Goal: Task Accomplishment & Management: Manage account settings

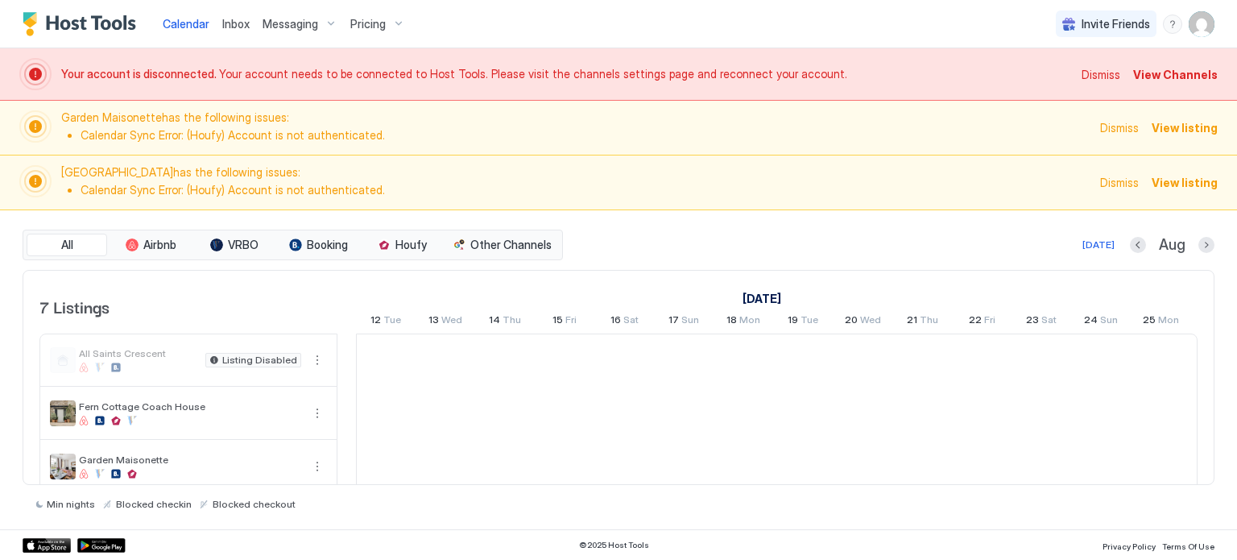
scroll to position [0, 895]
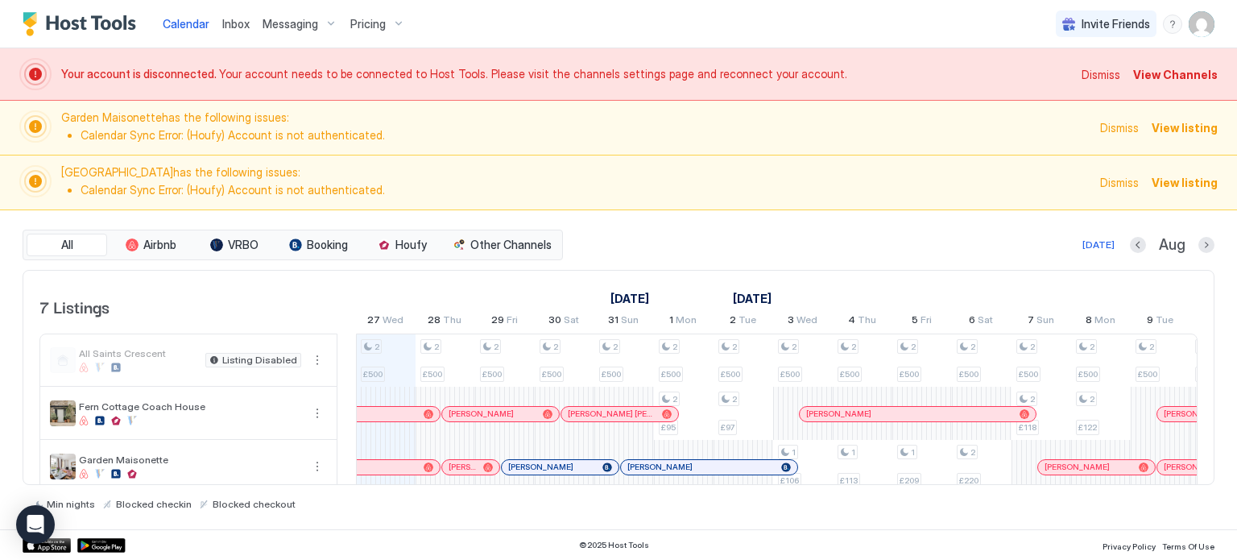
click at [1163, 77] on span "View Channels" at bounding box center [1175, 74] width 85 height 17
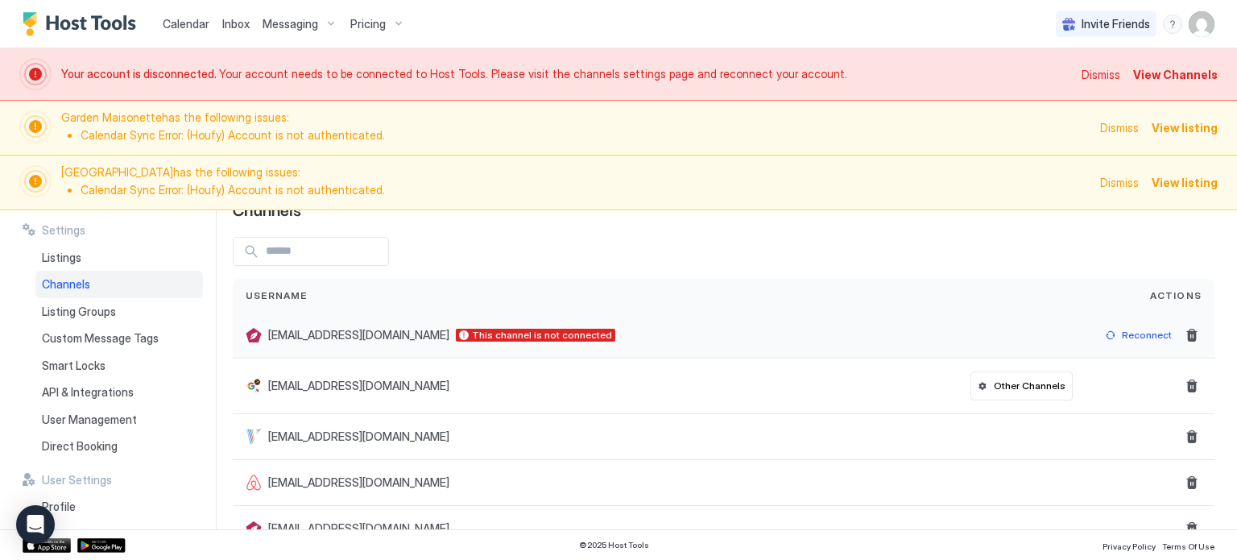
scroll to position [52, 0]
click at [1130, 335] on div "Reconnect" at bounding box center [1147, 333] width 50 height 14
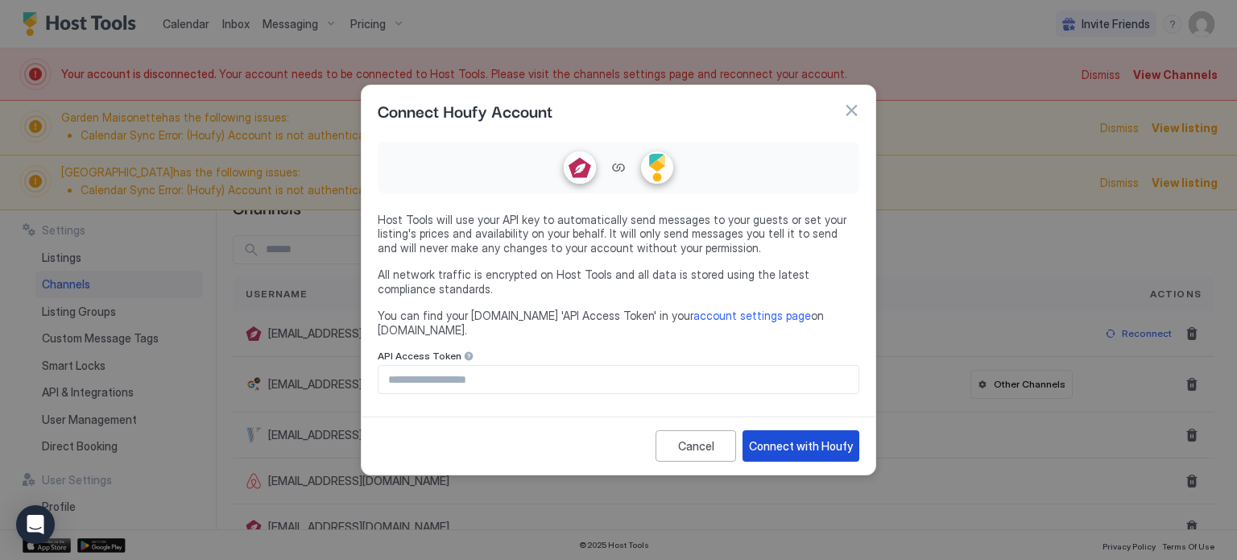
click at [784, 441] on div "Connect with Houfy" at bounding box center [801, 445] width 104 height 17
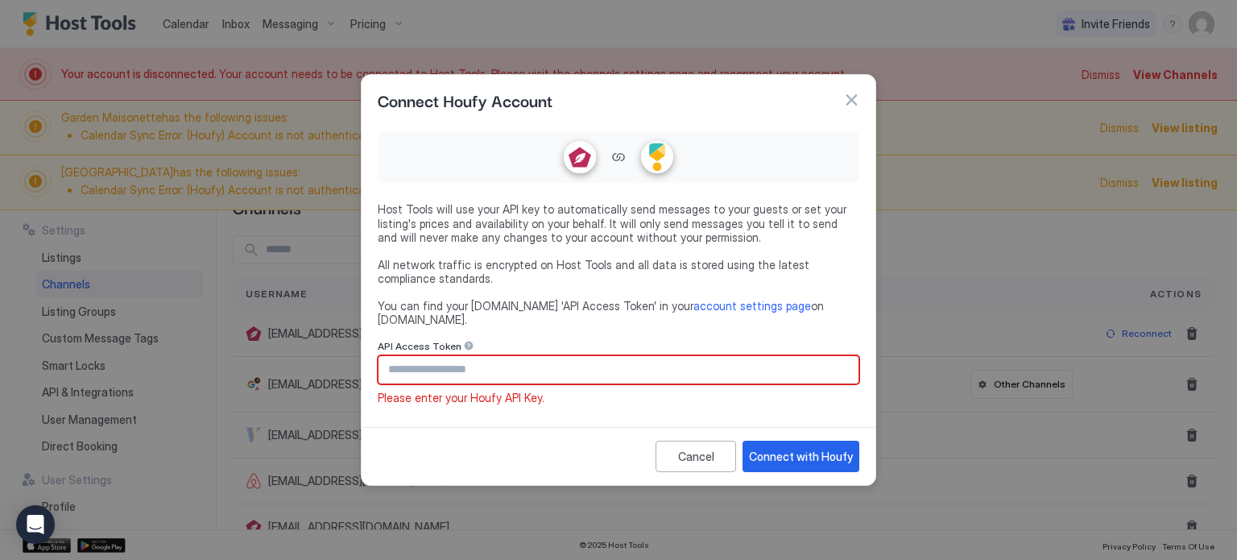
click at [610, 357] on input "Input Field" at bounding box center [619, 369] width 480 height 27
paste input "**********"
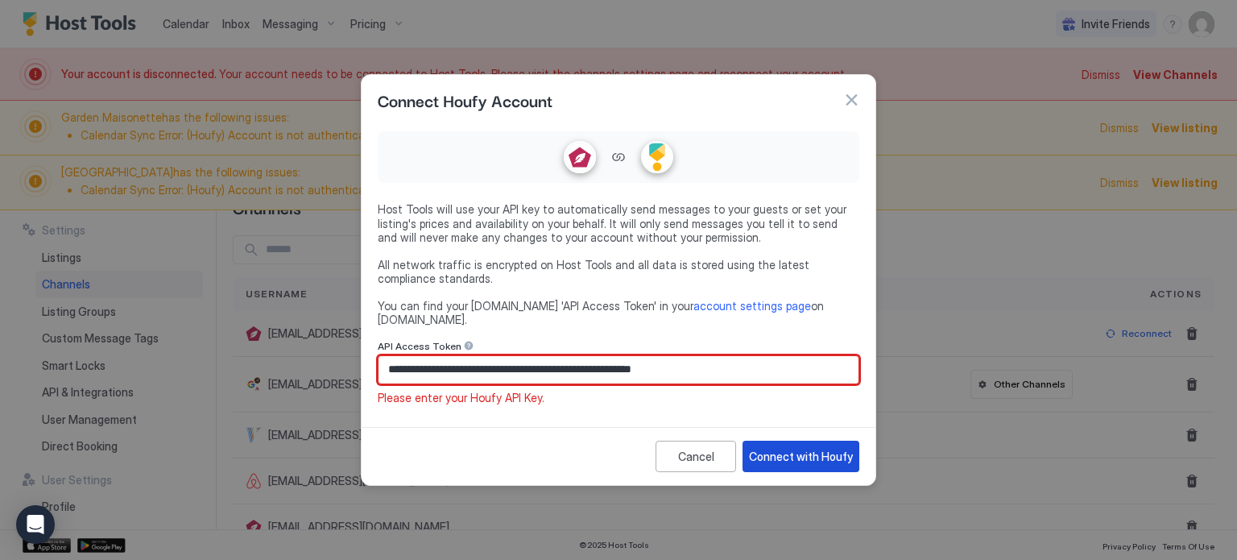
type input "**********"
click at [809, 448] on div "Connect with Houfy" at bounding box center [801, 456] width 104 height 17
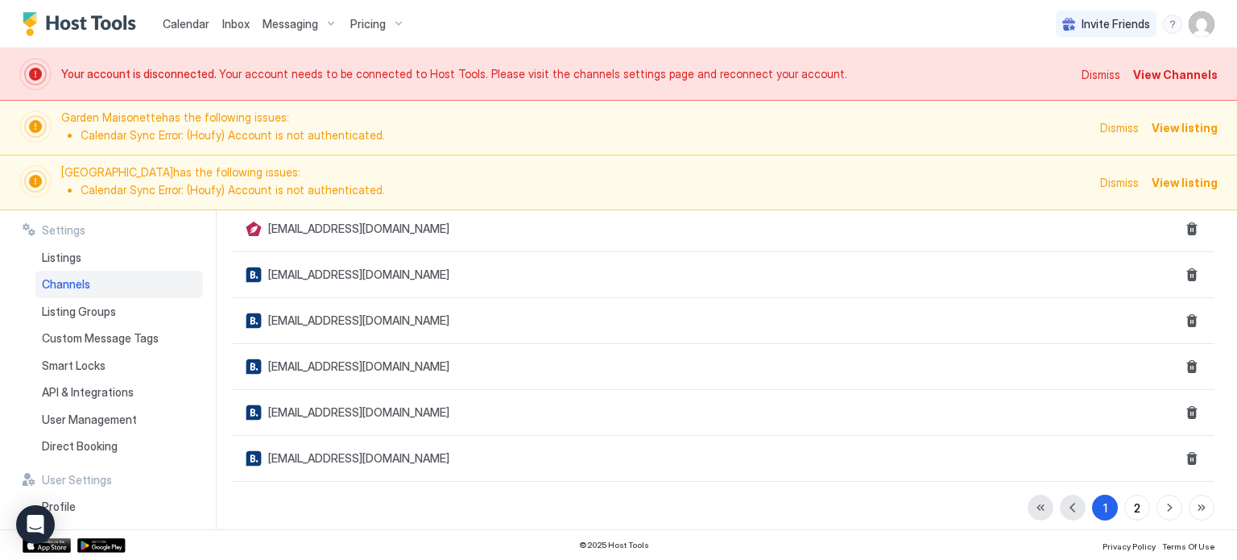
scroll to position [0, 0]
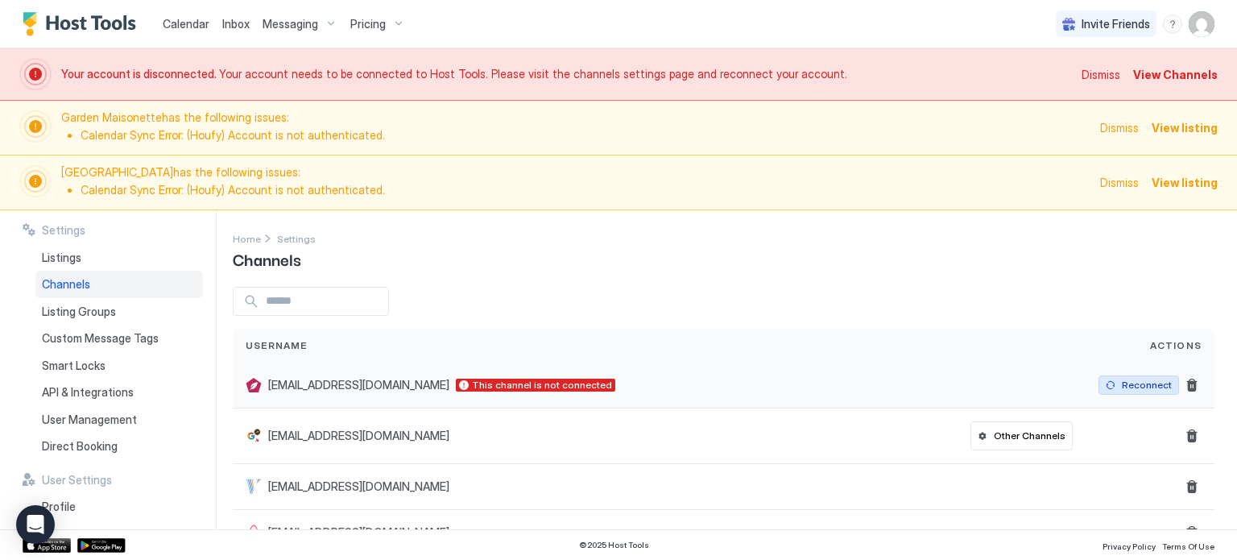
click at [1140, 387] on div "Reconnect" at bounding box center [1147, 385] width 50 height 14
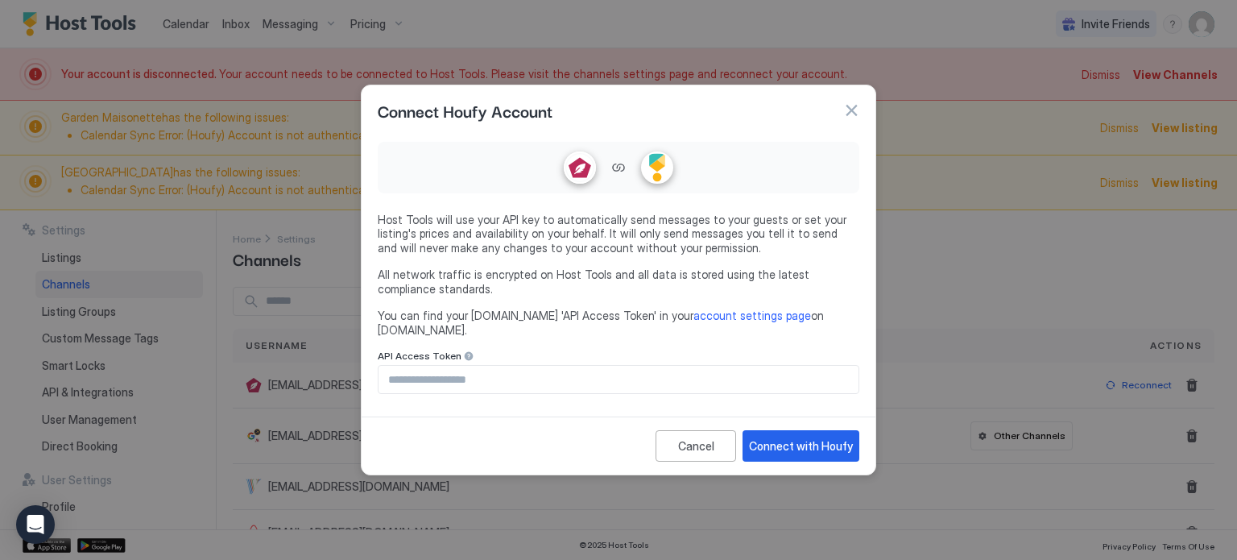
click at [668, 368] on input "Input Field" at bounding box center [619, 379] width 480 height 27
paste input "**********"
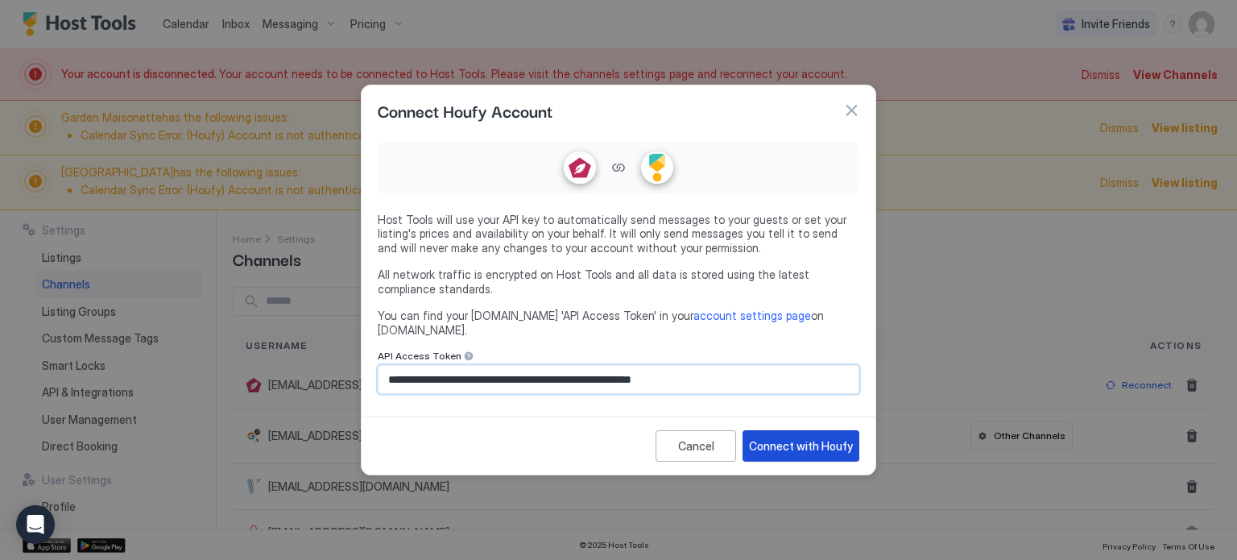
type input "**********"
click at [826, 446] on div "Connect with Houfy" at bounding box center [801, 445] width 104 height 17
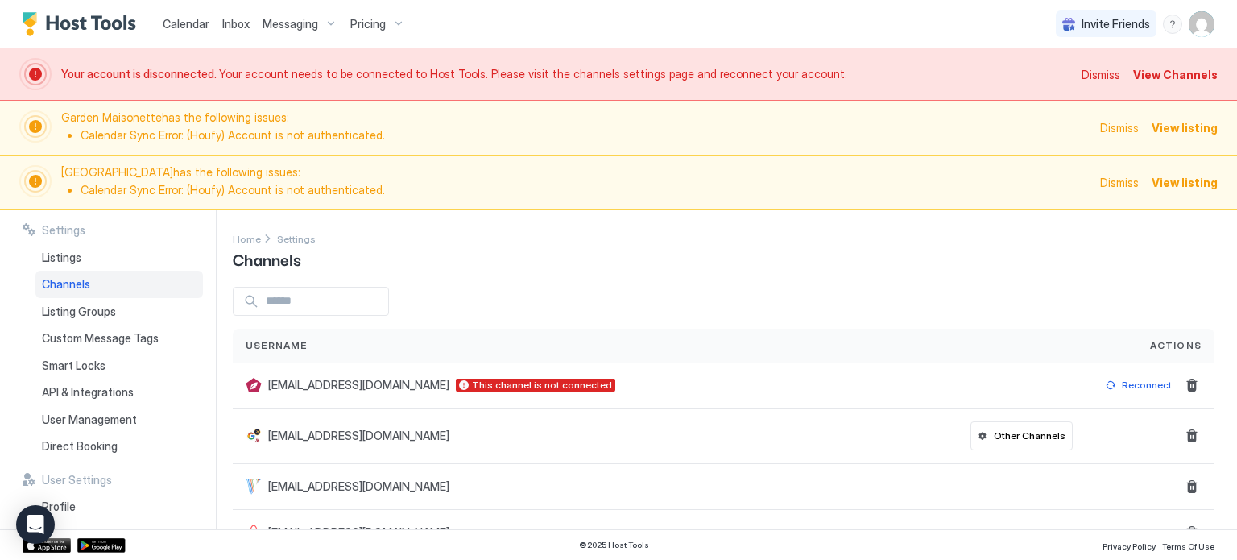
click at [1200, 129] on span "View listing" at bounding box center [1185, 127] width 66 height 17
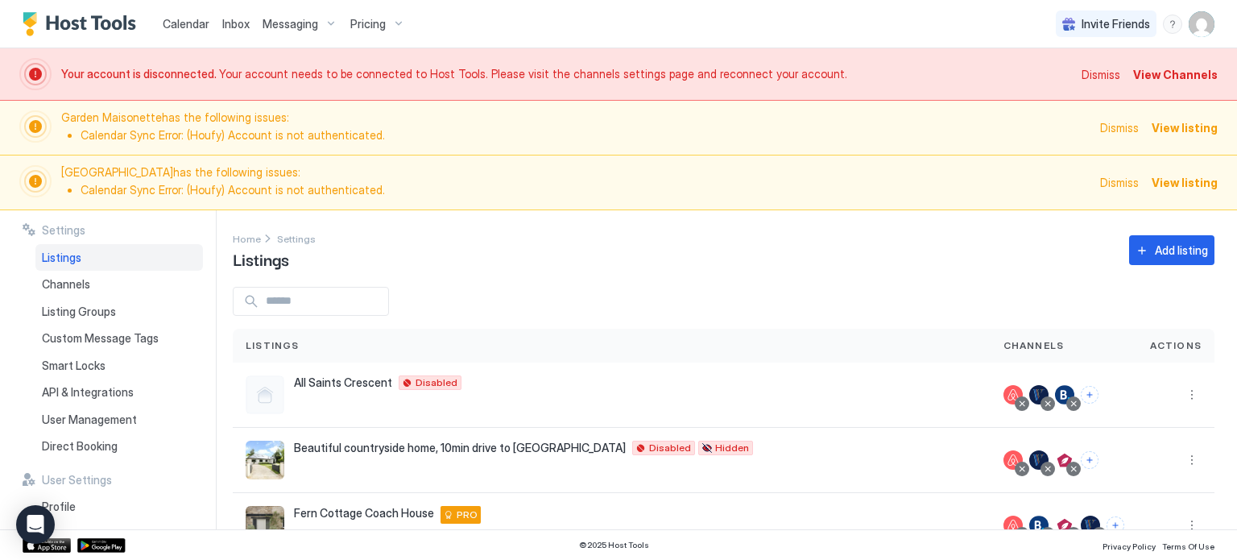
click at [1177, 184] on span "View listing" at bounding box center [1185, 182] width 66 height 17
click at [1172, 178] on span "View listing" at bounding box center [1185, 182] width 66 height 17
click at [1189, 126] on span "View listing" at bounding box center [1185, 127] width 66 height 17
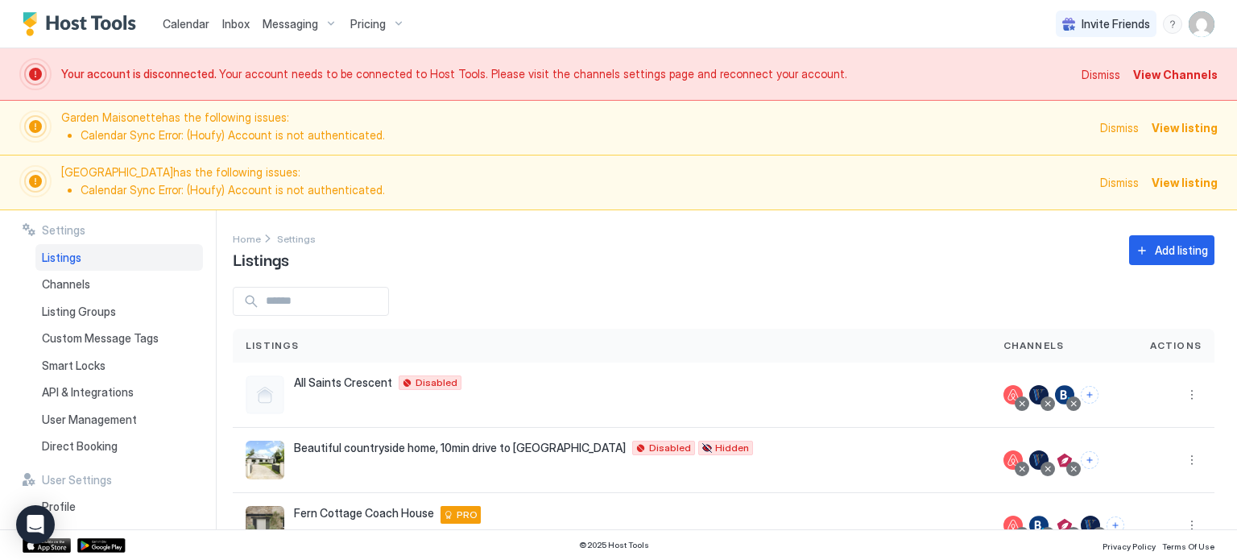
click at [1189, 126] on span "View listing" at bounding box center [1185, 127] width 66 height 17
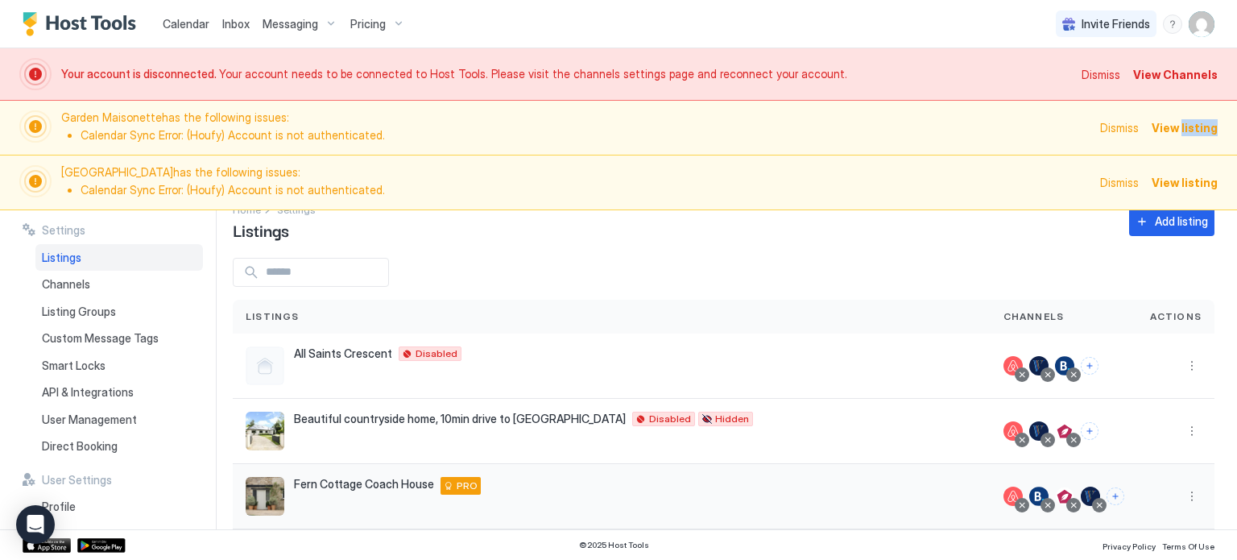
scroll to position [26, 0]
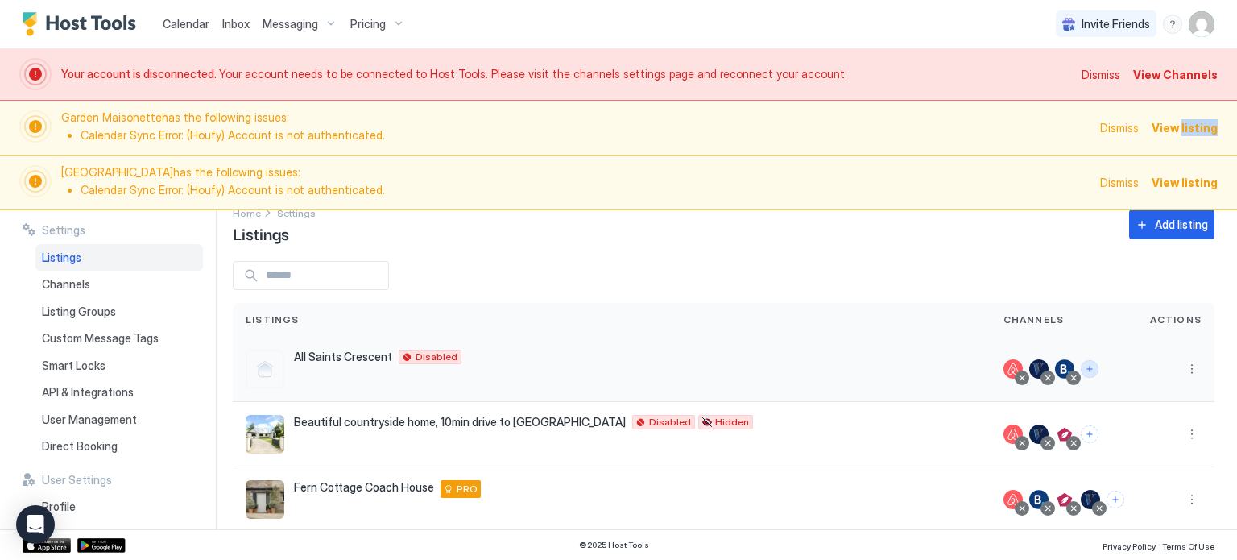
click at [1094, 370] on button "Connect channels" at bounding box center [1090, 369] width 18 height 18
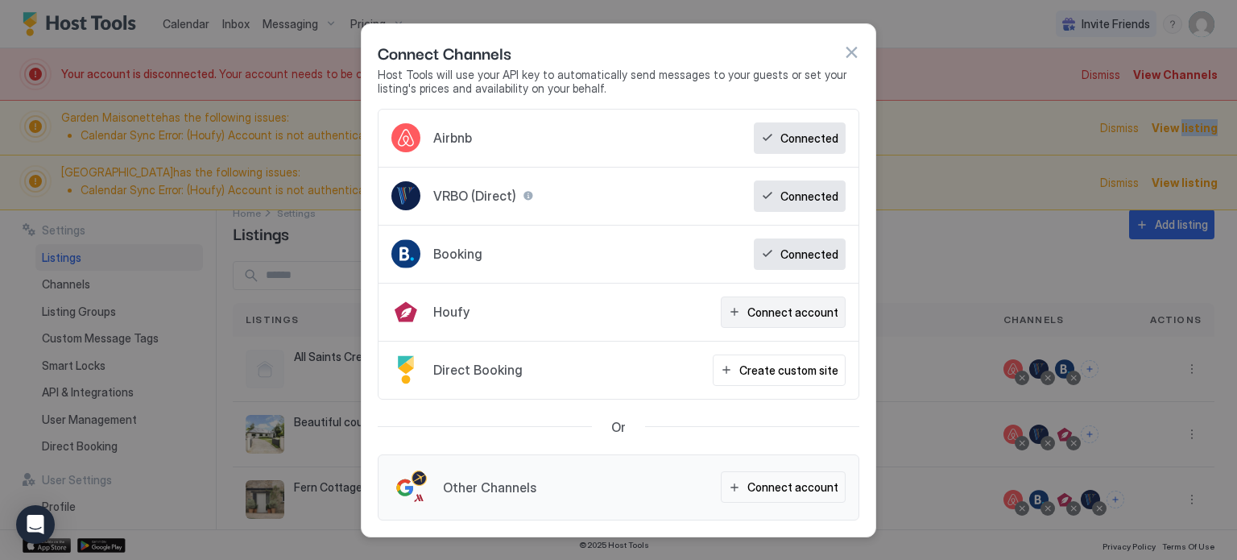
click at [771, 311] on div "Connect account" at bounding box center [792, 312] width 91 height 17
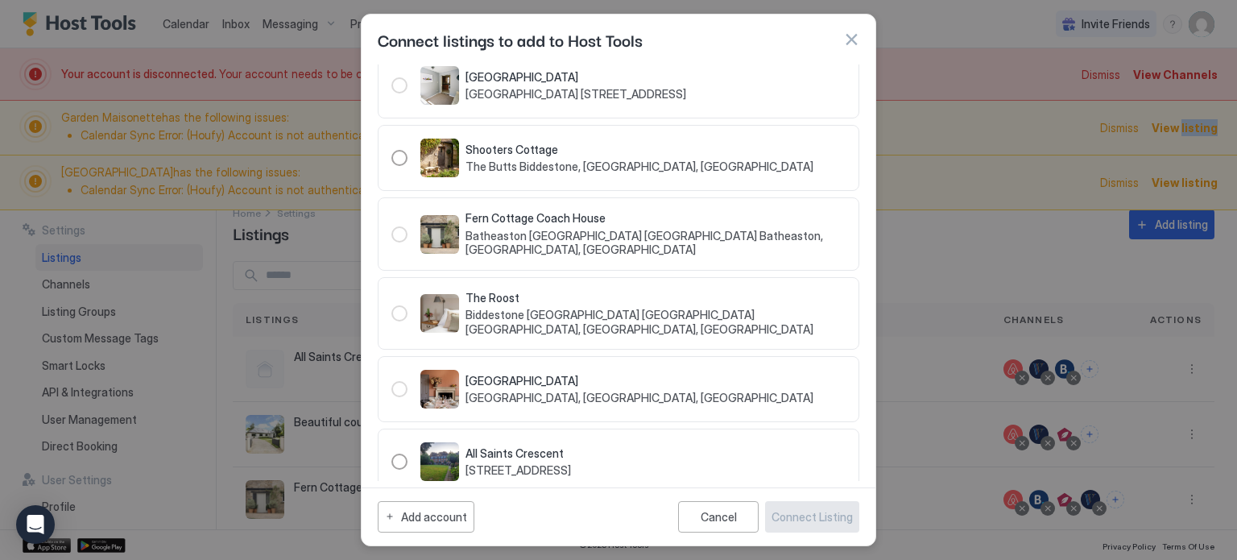
scroll to position [402, 0]
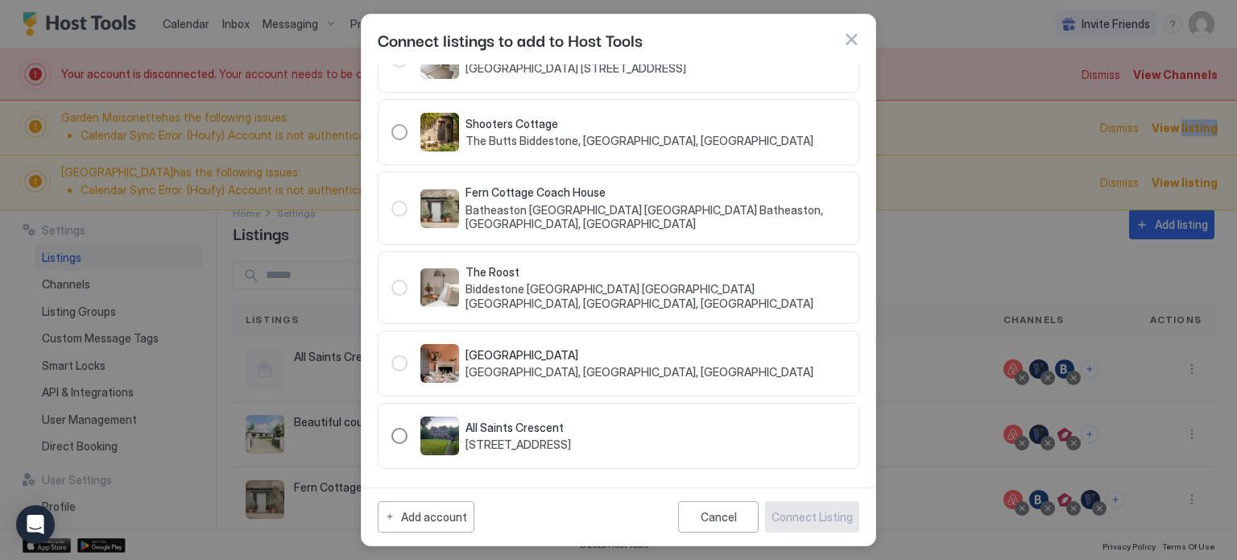
click at [397, 432] on div "223207" at bounding box center [399, 436] width 16 height 16
click at [813, 515] on div "Connect Listing" at bounding box center [812, 516] width 81 height 17
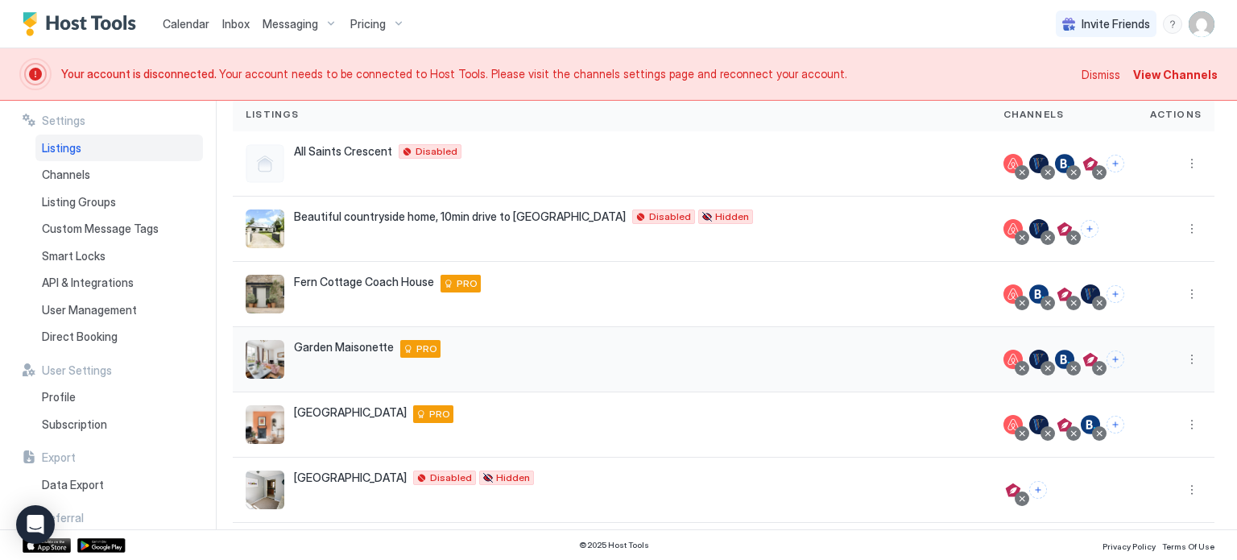
scroll to position [0, 0]
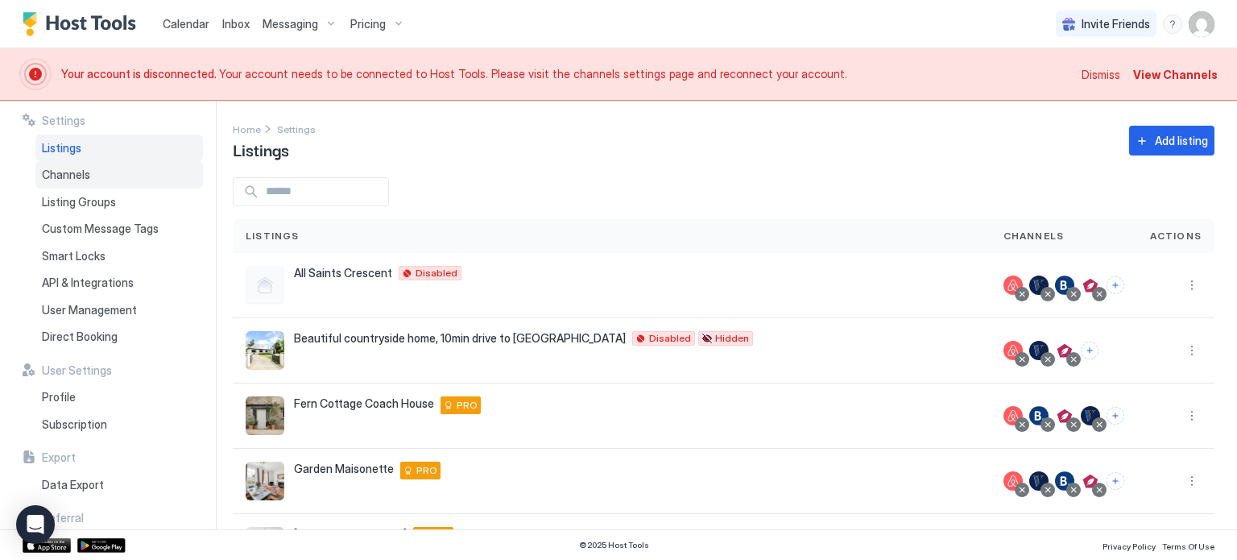
click at [72, 169] on span "Channels" at bounding box center [66, 175] width 48 height 14
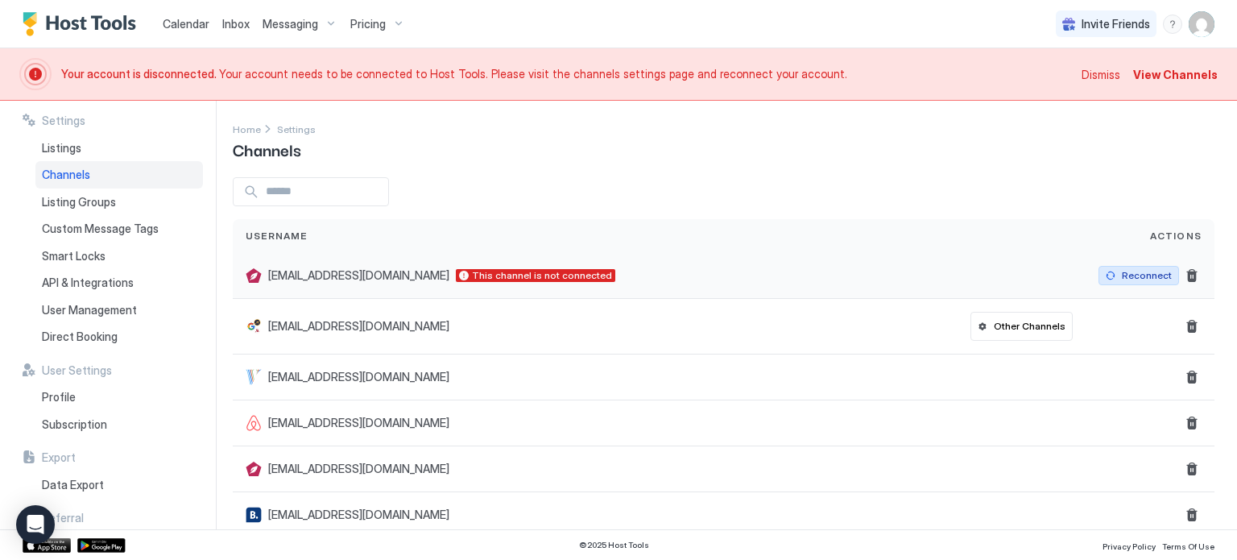
click at [1133, 276] on div "Reconnect" at bounding box center [1147, 275] width 50 height 14
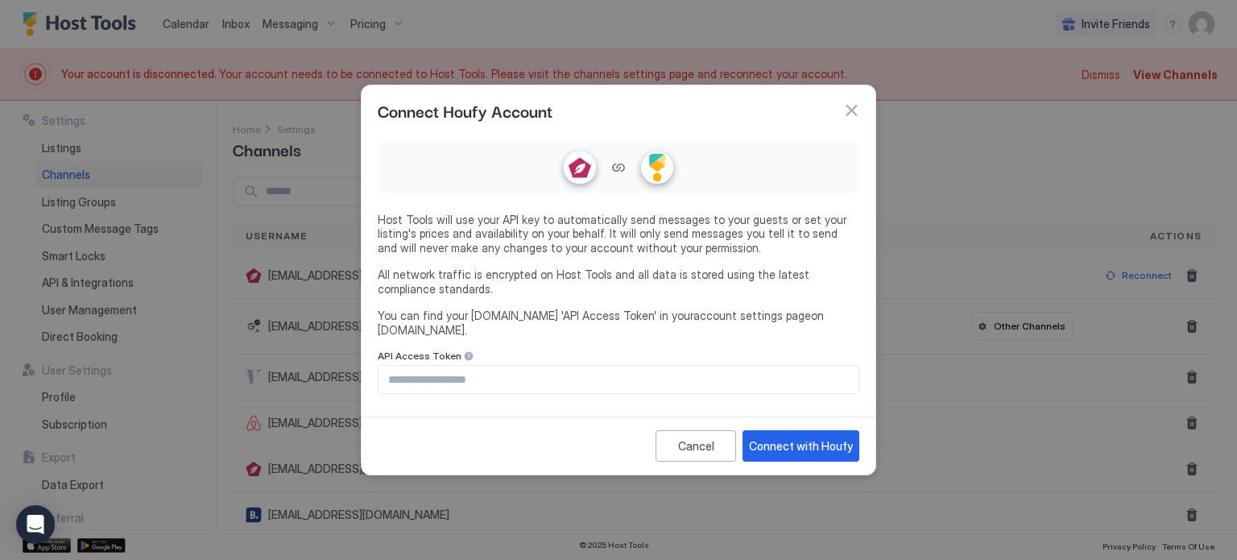
click at [741, 320] on link "account settings page" at bounding box center [752, 315] width 118 height 14
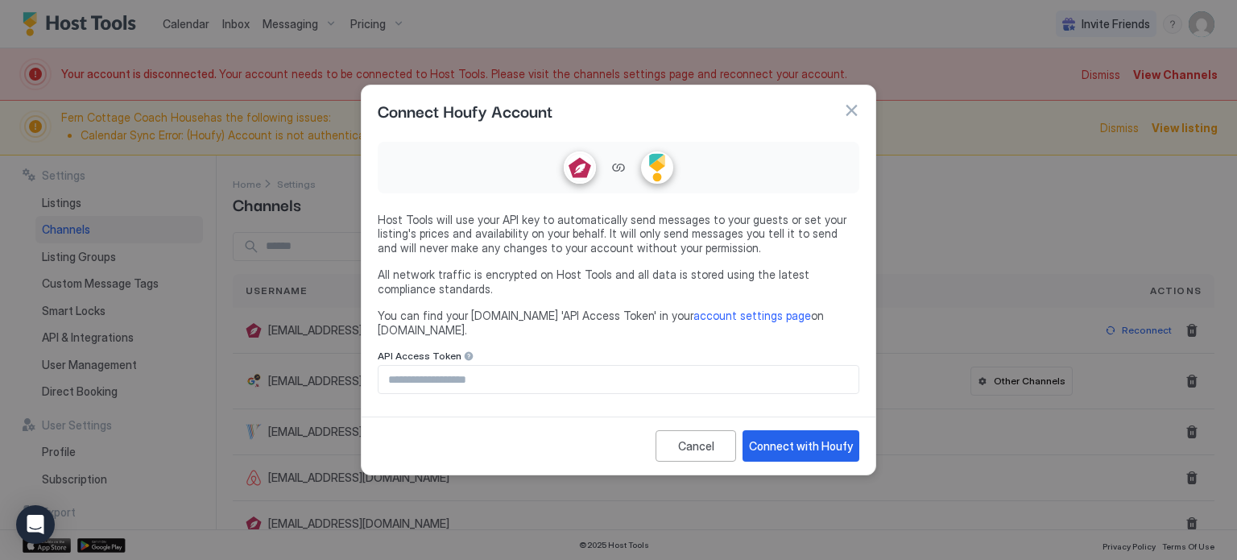
click at [566, 376] on input "Input Field" at bounding box center [619, 379] width 480 height 27
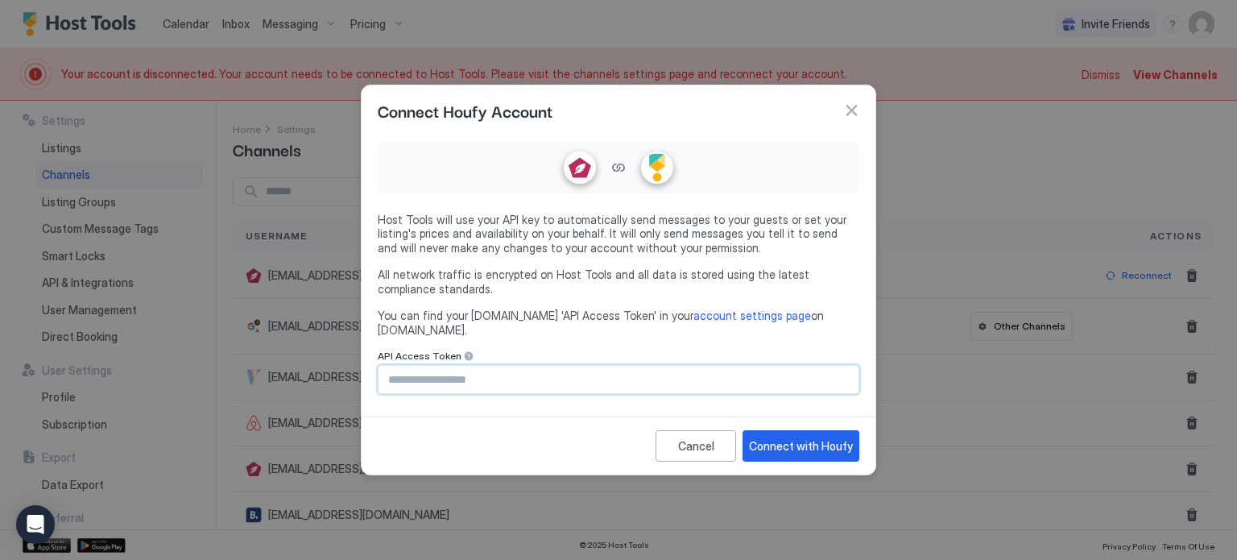
paste input "**********"
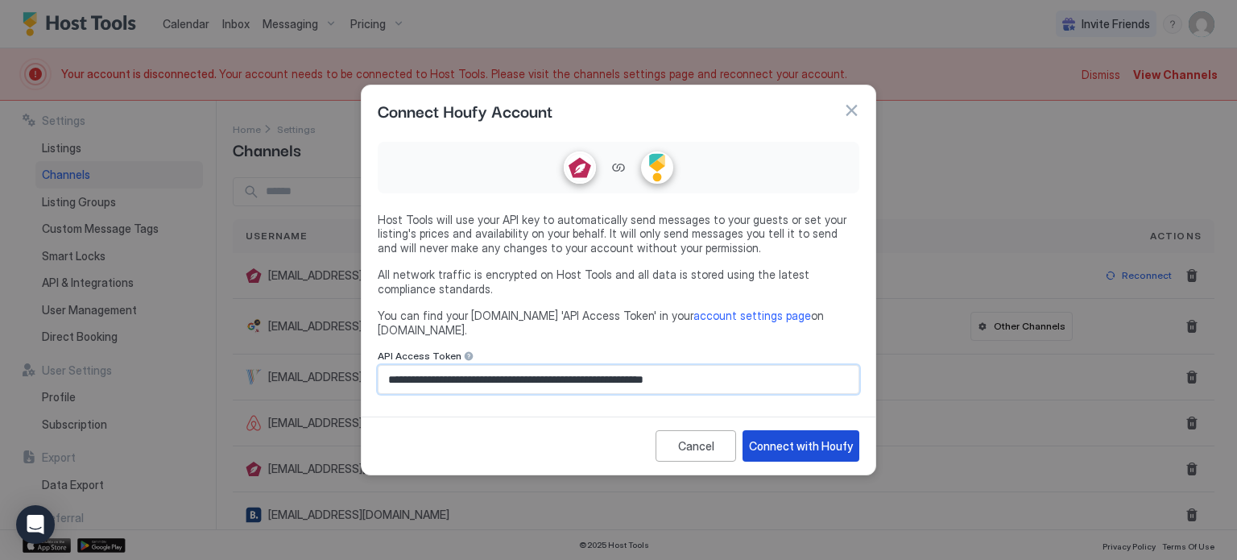
type input "**********"
click at [790, 445] on div "Connect with Houfy" at bounding box center [801, 445] width 104 height 17
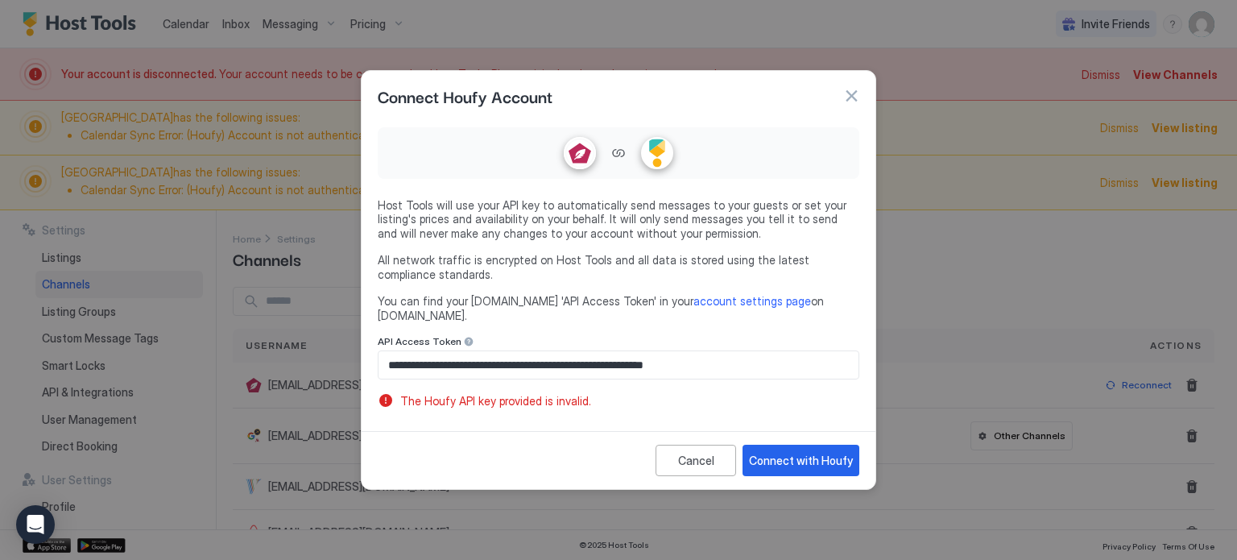
click at [794, 351] on input "**********" at bounding box center [619, 364] width 480 height 27
click at [689, 457] on div "Cancel" at bounding box center [696, 460] width 36 height 17
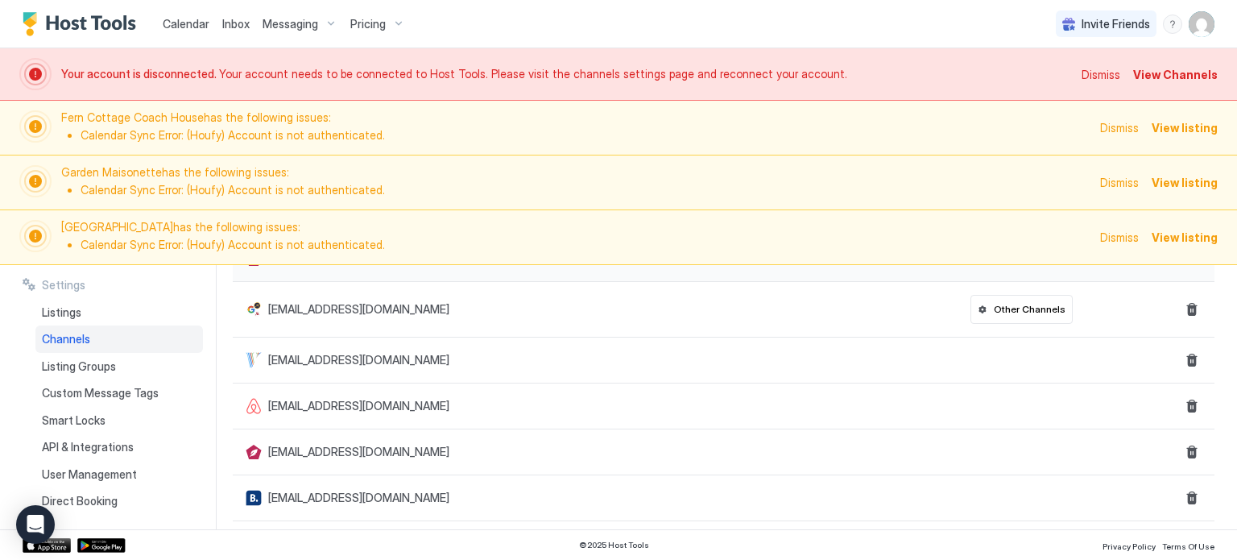
scroll to position [185, 0]
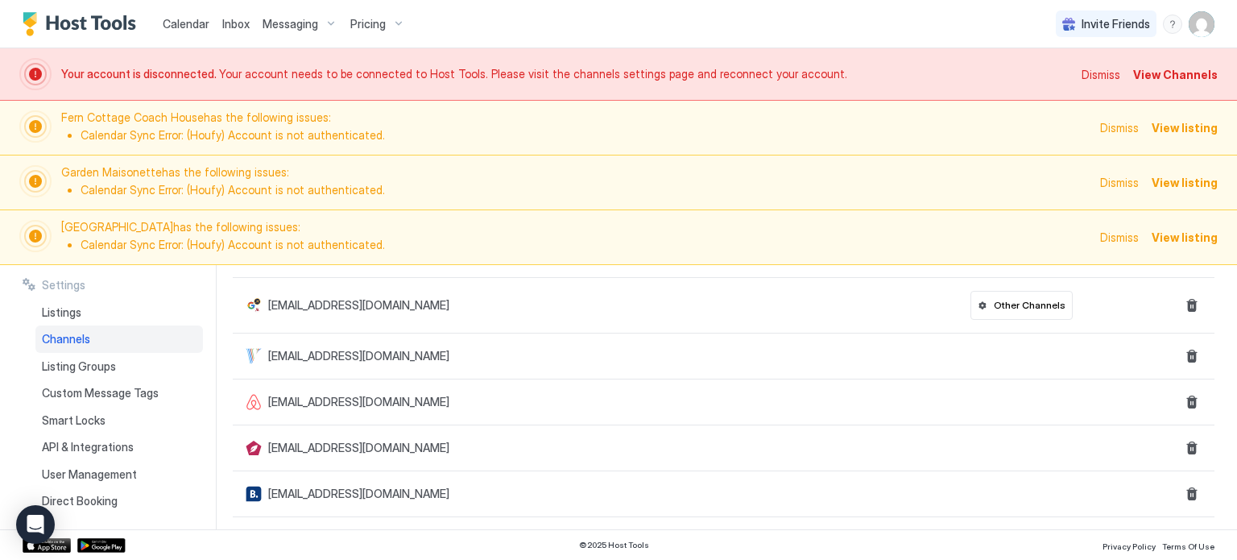
click at [1201, 24] on img "User profile" at bounding box center [1202, 24] width 26 height 26
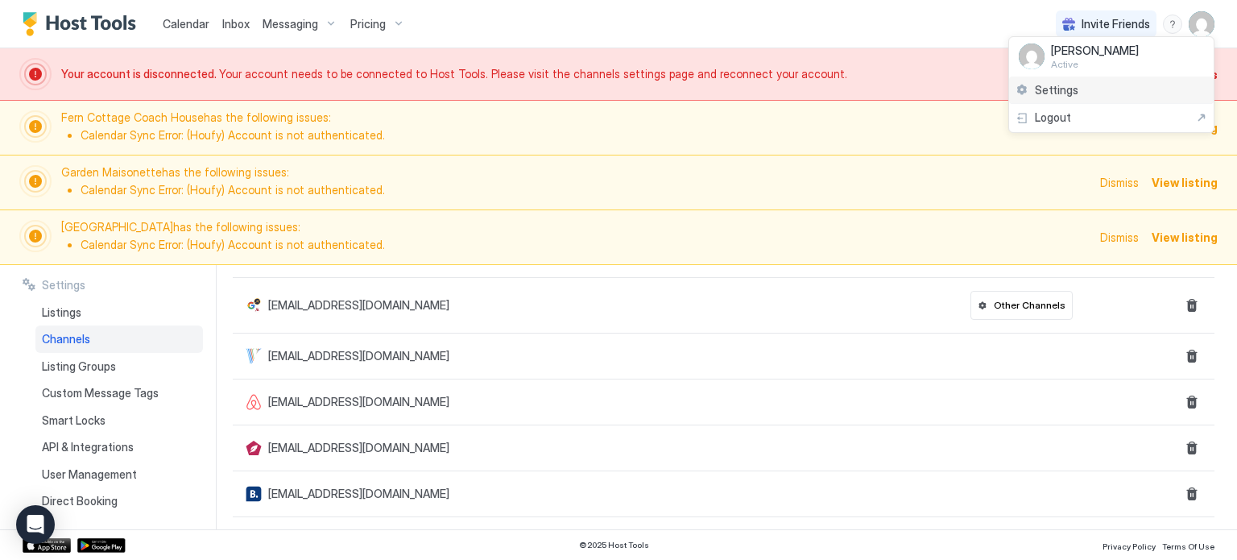
click at [1154, 97] on div "Settings" at bounding box center [1111, 91] width 205 height 28
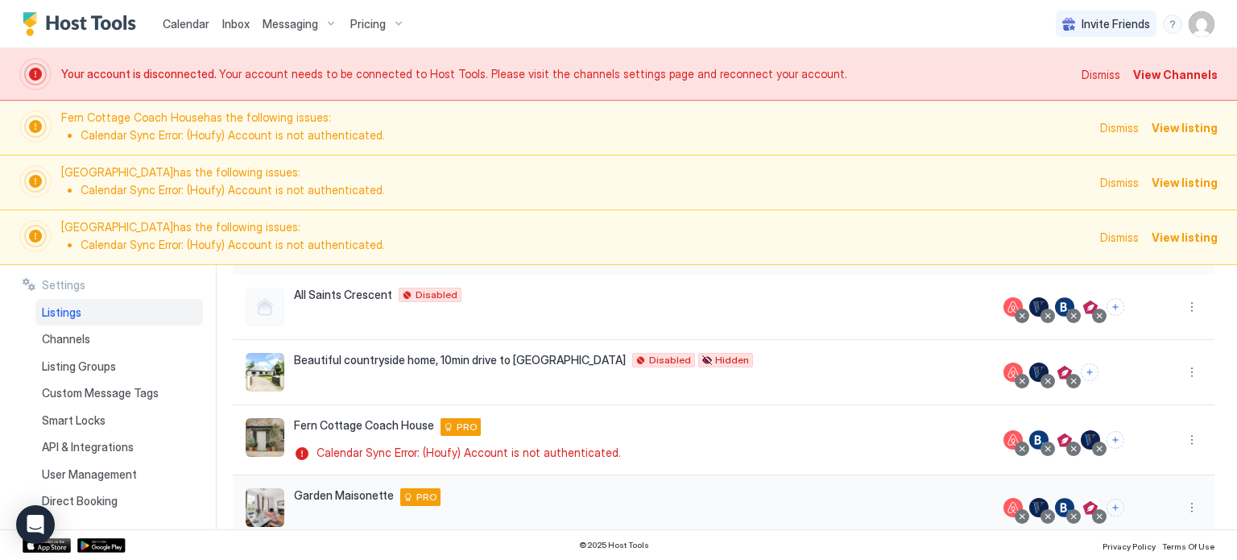
scroll to position [147, 0]
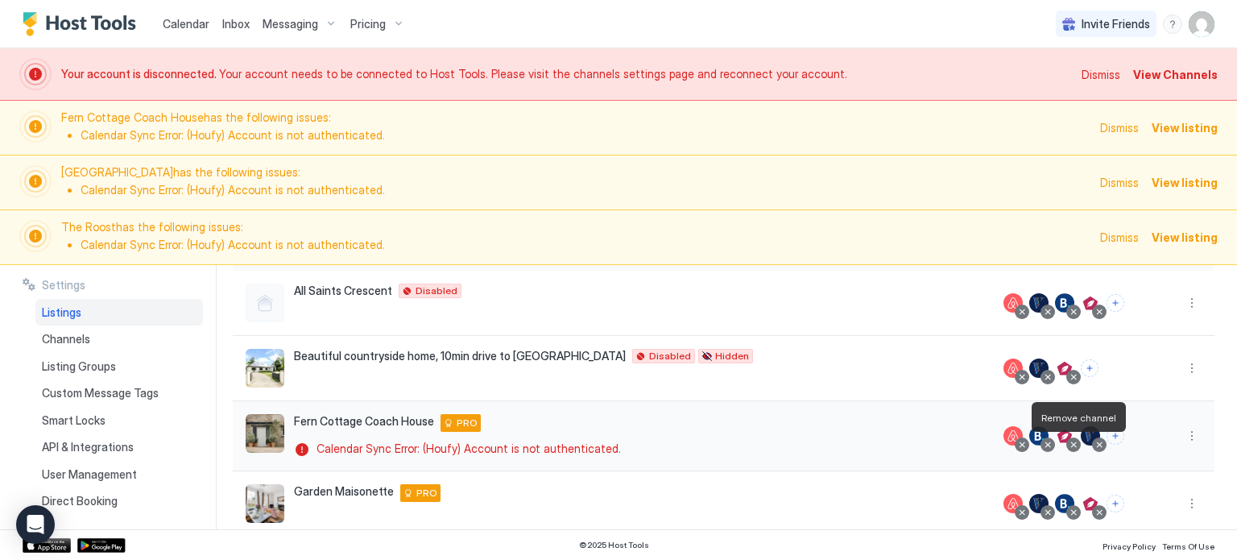
click at [1074, 445] on div at bounding box center [1073, 445] width 8 height 8
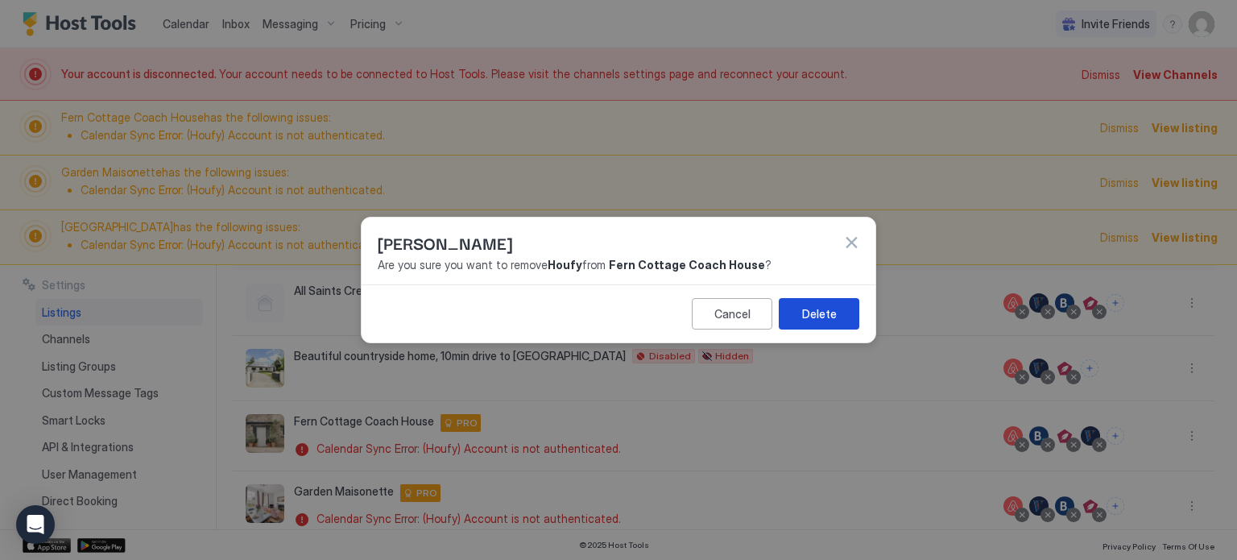
click at [821, 315] on div "Delete" at bounding box center [819, 313] width 35 height 17
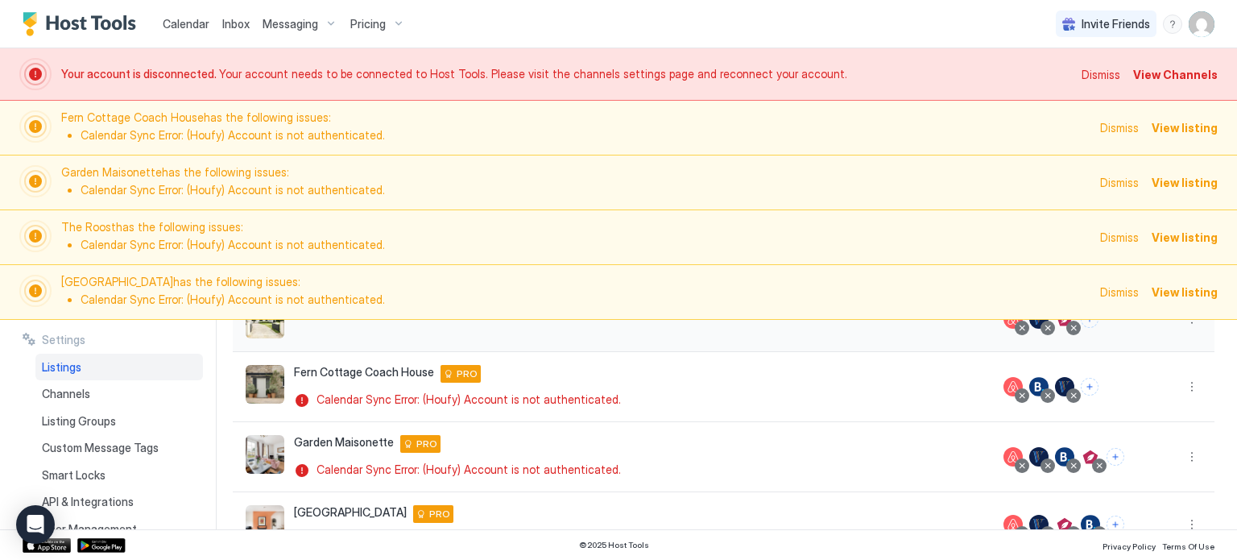
scroll to position [249, 0]
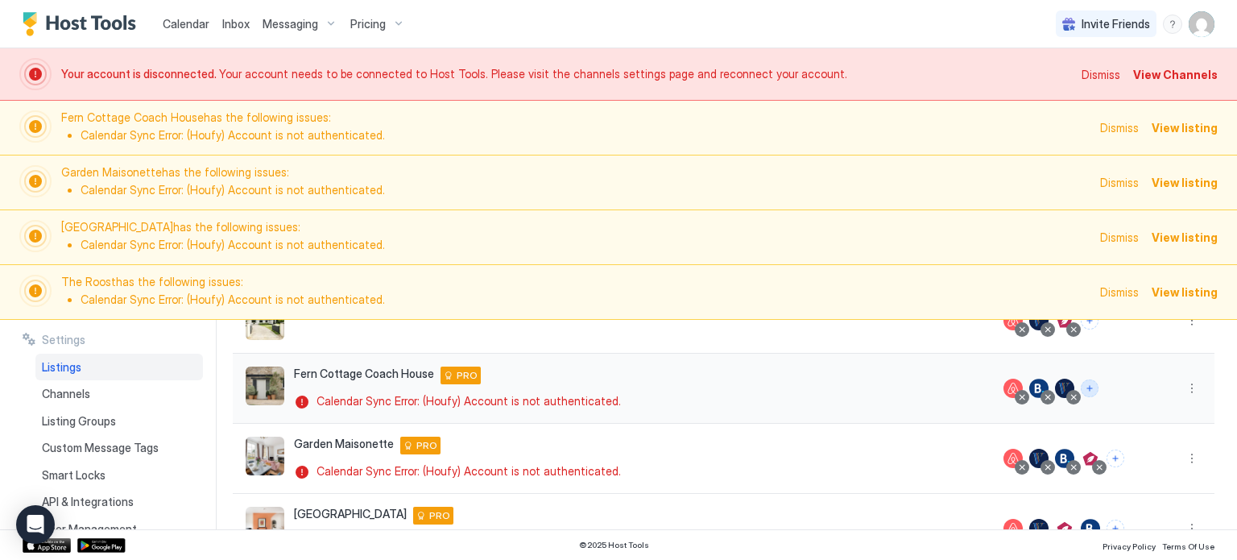
click at [1086, 387] on button "Connect channels" at bounding box center [1090, 388] width 18 height 18
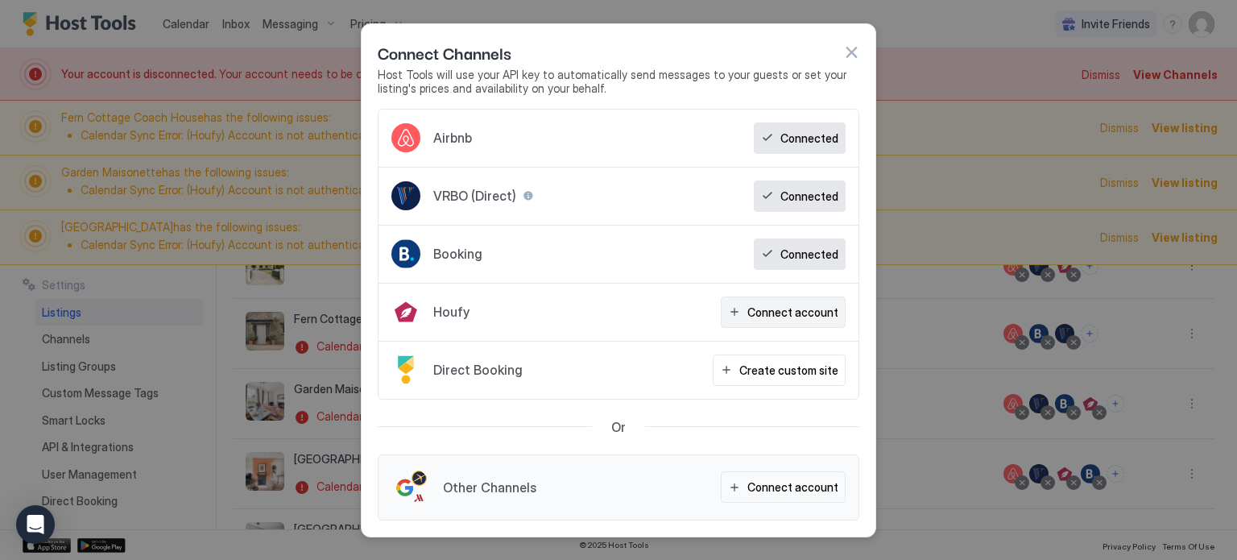
click at [785, 320] on div "Connect account" at bounding box center [792, 312] width 91 height 17
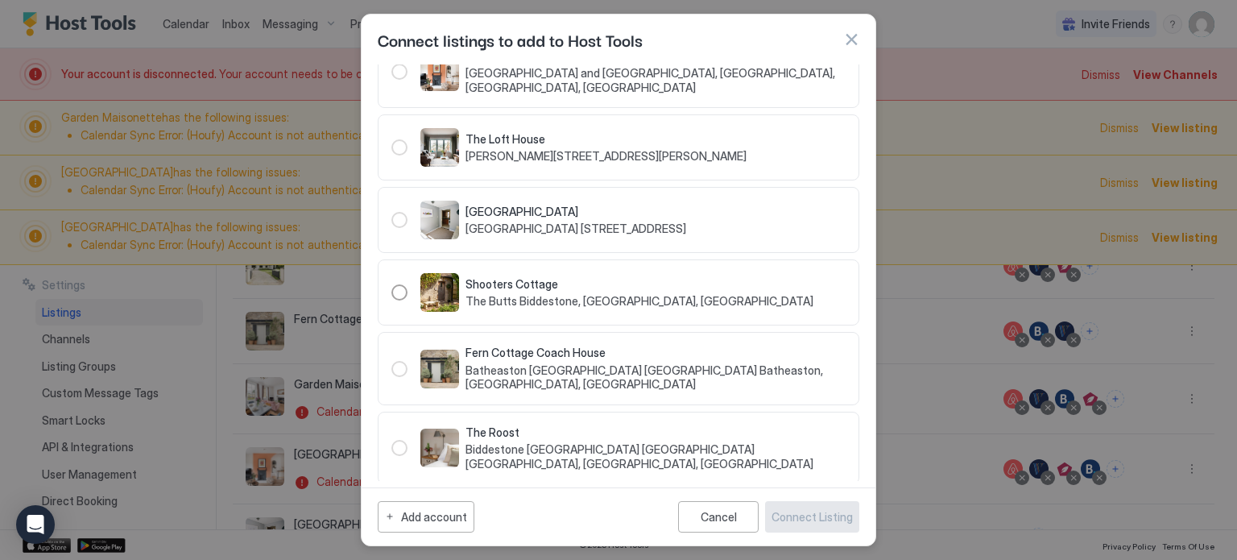
scroll to position [242, 0]
click at [400, 374] on div "124851" at bounding box center [399, 368] width 16 height 16
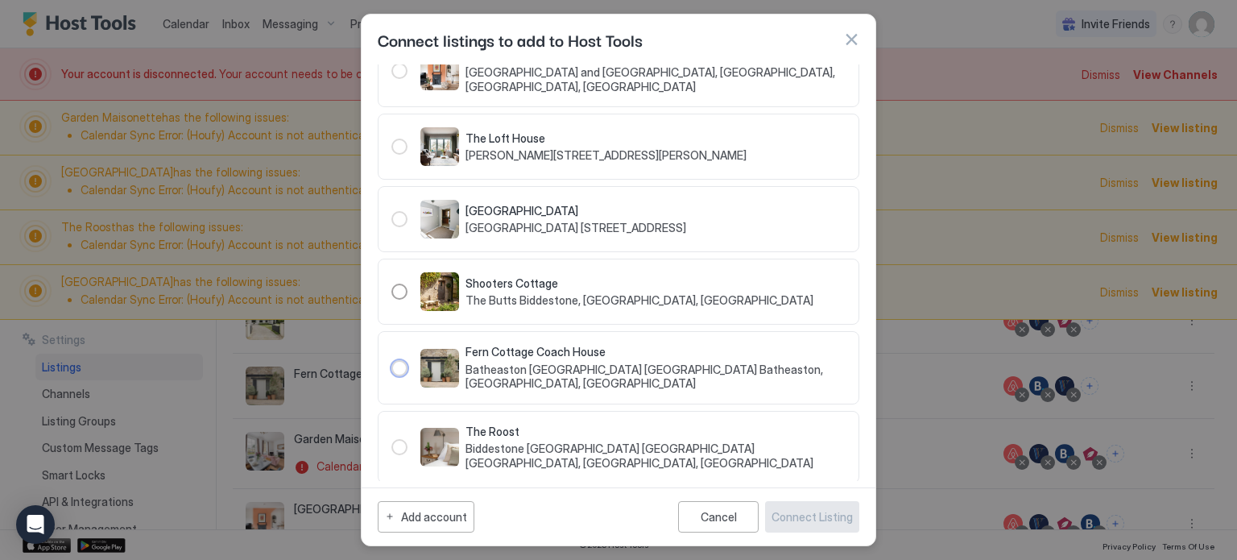
click at [398, 374] on div "124851" at bounding box center [399, 368] width 16 height 16
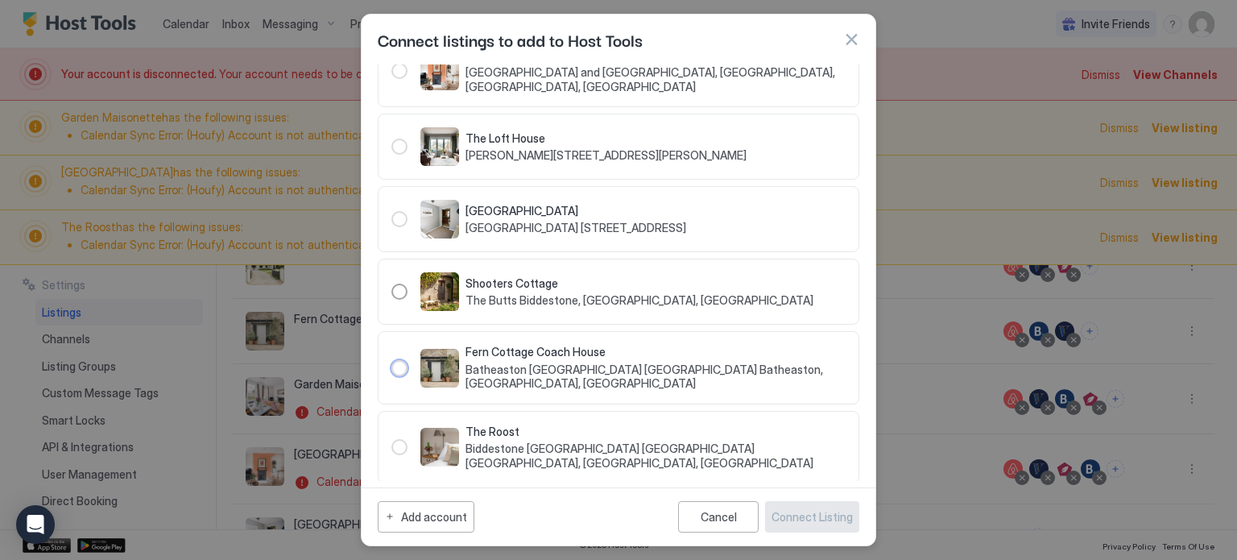
click at [552, 359] on span "Fern Cottage Coach House" at bounding box center [655, 352] width 380 height 14
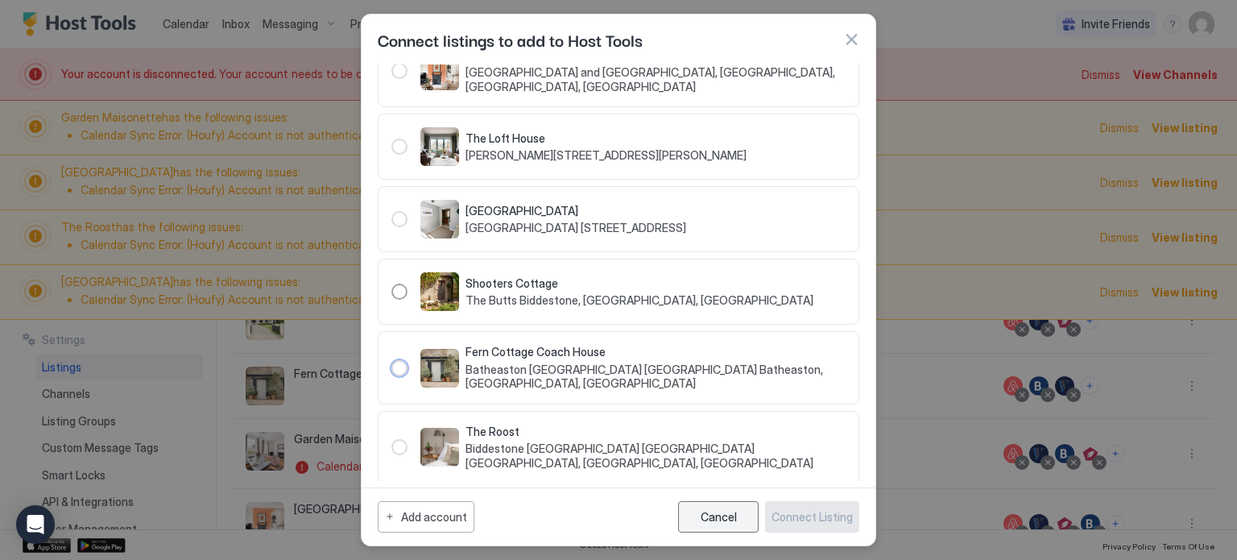
click at [722, 503] on button "Cancel" at bounding box center [718, 516] width 81 height 31
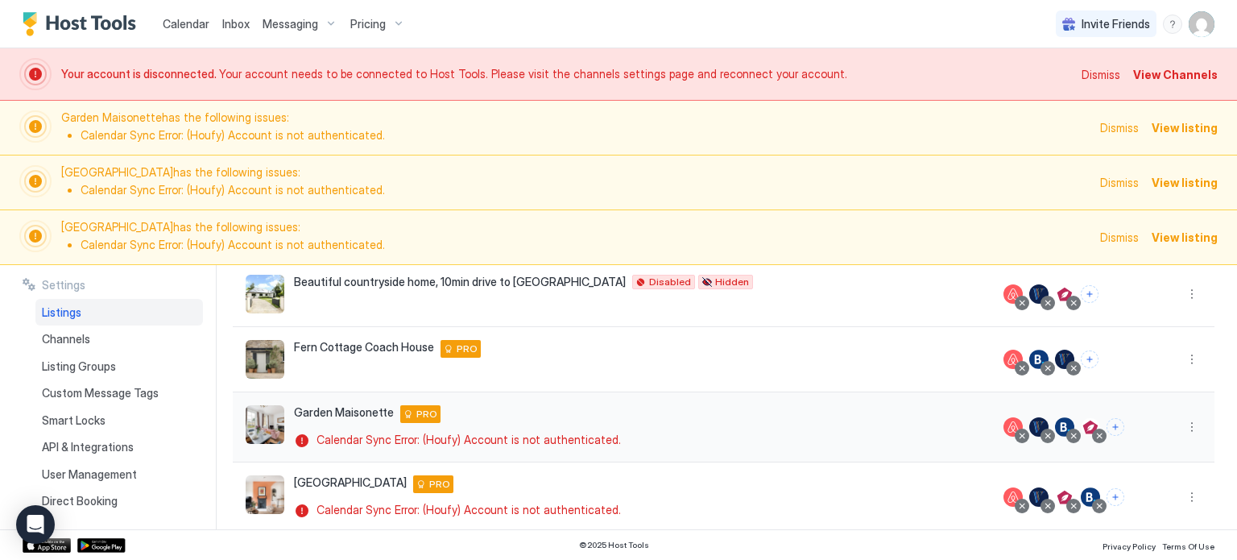
scroll to position [217, 0]
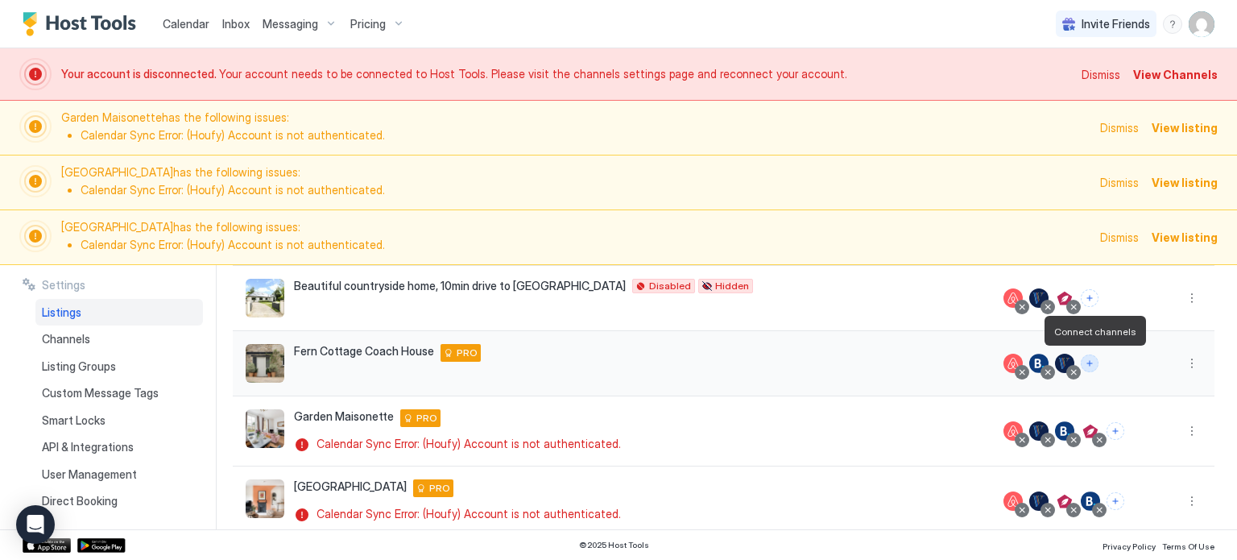
click at [1094, 365] on button "Connect channels" at bounding box center [1090, 363] width 18 height 18
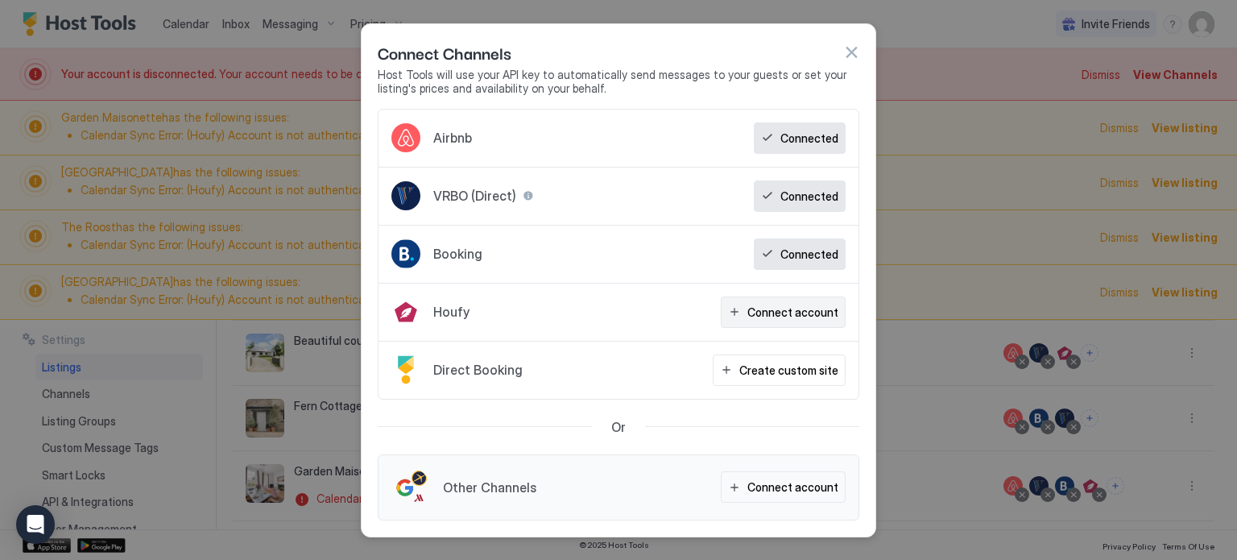
click at [813, 307] on div "Connect account" at bounding box center [792, 312] width 91 height 17
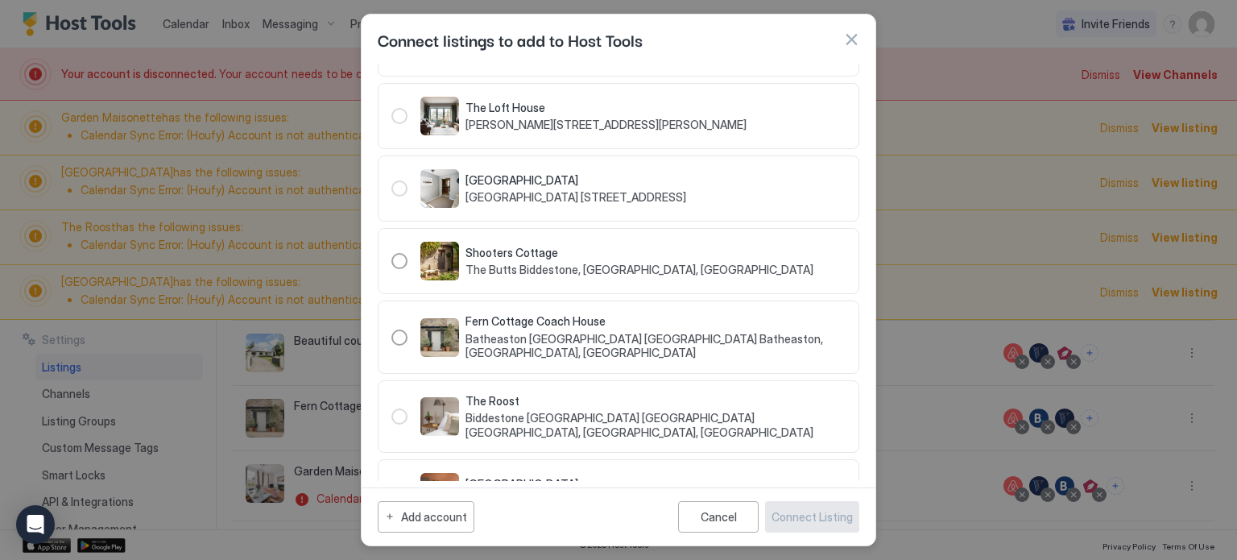
scroll to position [274, 0]
click at [402, 345] on div "124851" at bounding box center [399, 337] width 16 height 16
click at [827, 518] on div "Connect Listing" at bounding box center [812, 516] width 81 height 17
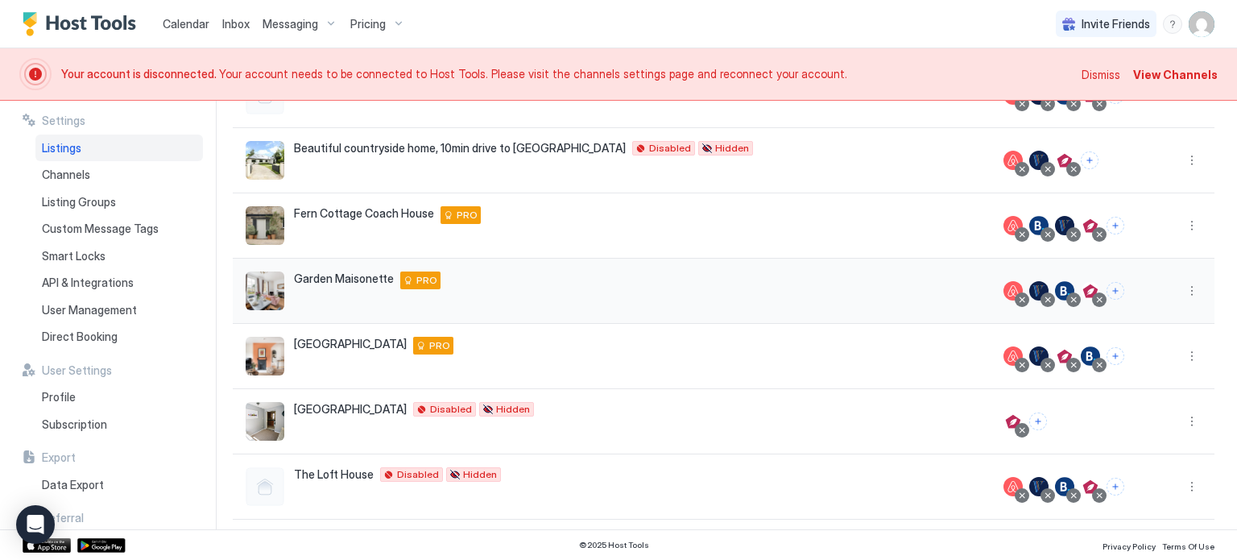
scroll to position [189, 0]
click at [1099, 299] on div at bounding box center [1099, 300] width 8 height 8
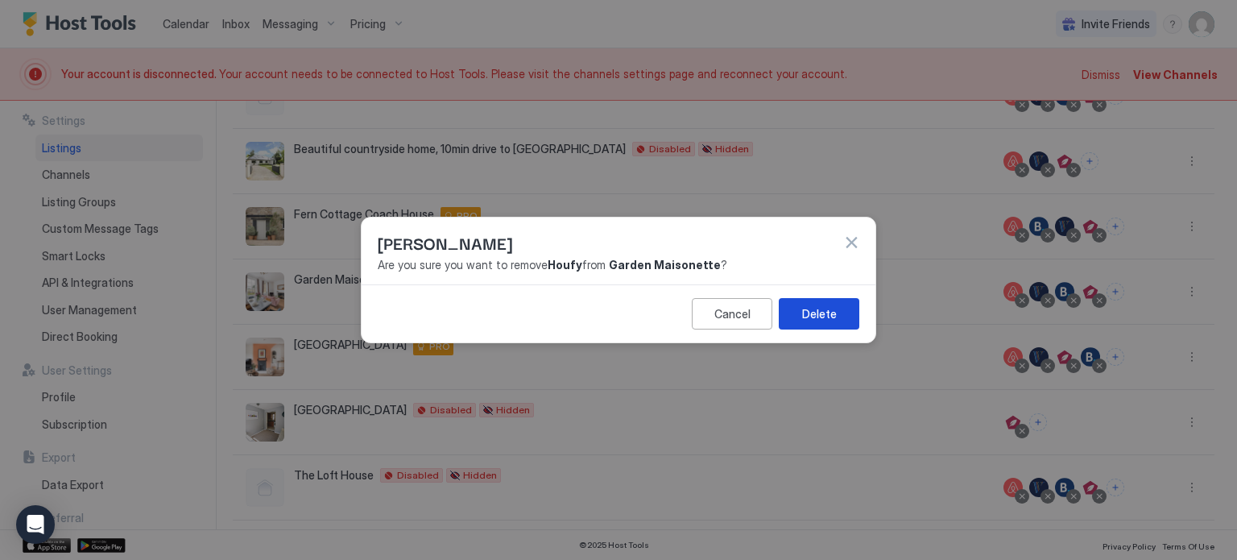
click at [840, 314] on button "Delete" at bounding box center [819, 313] width 81 height 31
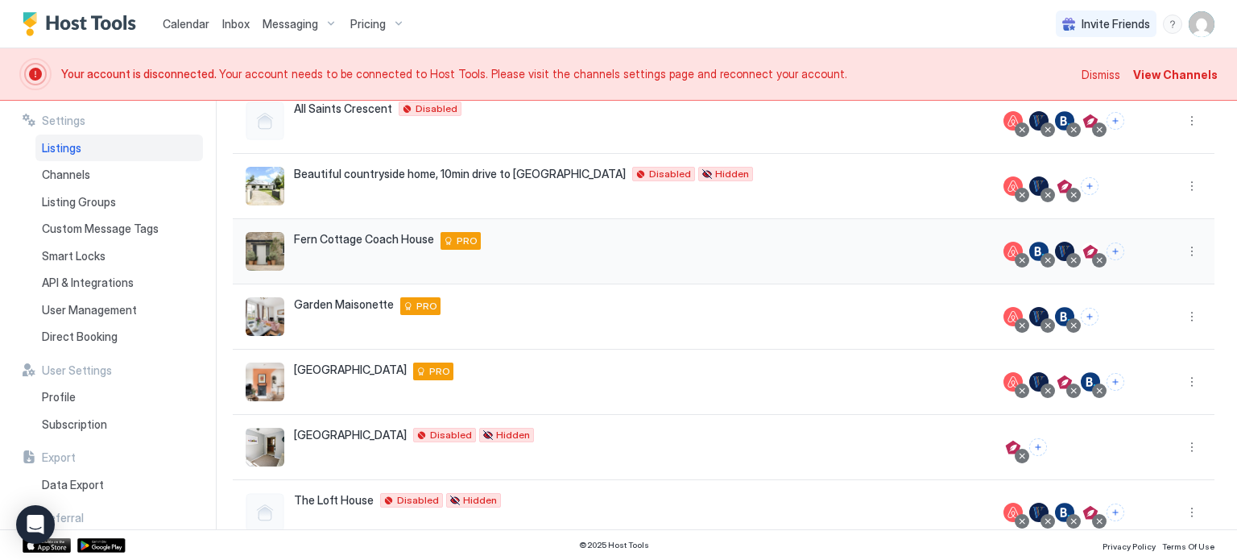
scroll to position [161, 0]
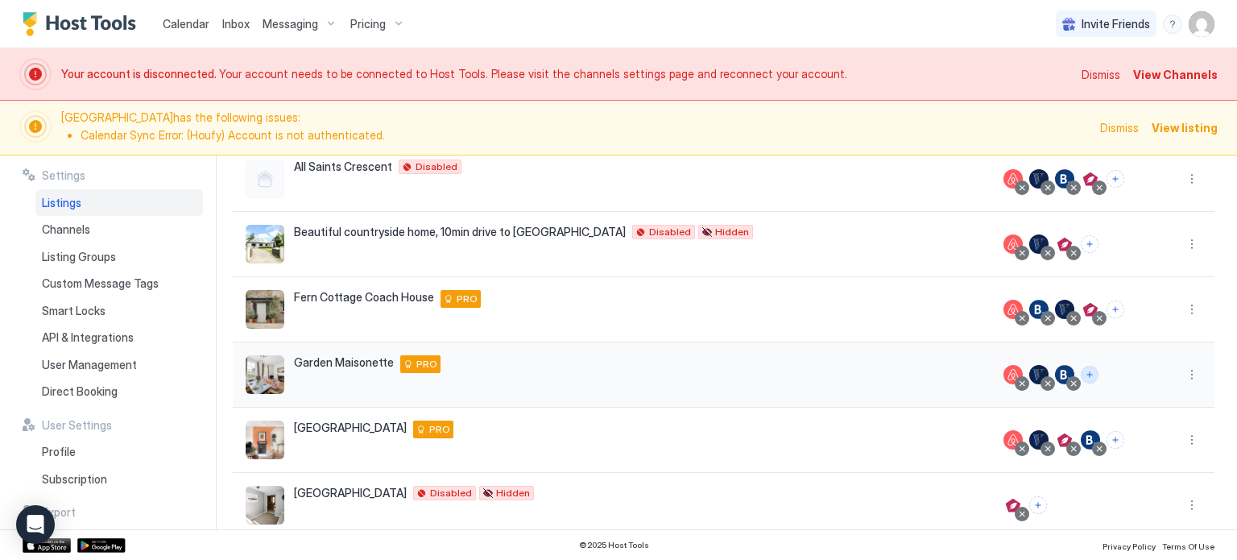
click at [1094, 374] on button "Connect channels" at bounding box center [1090, 375] width 18 height 18
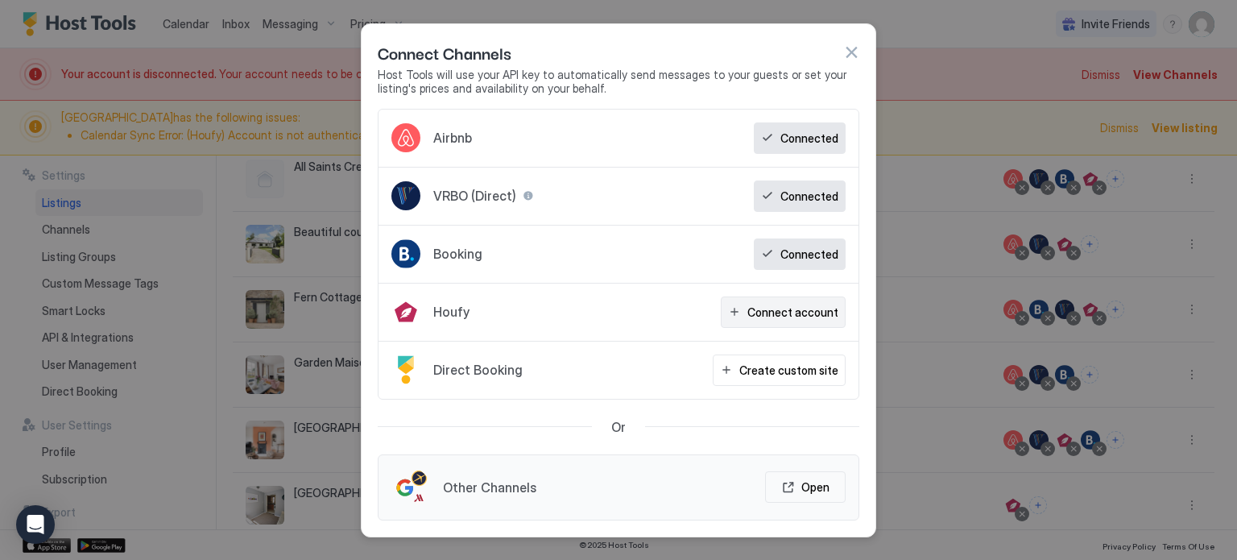
click at [779, 311] on div "Connect account" at bounding box center [792, 312] width 91 height 17
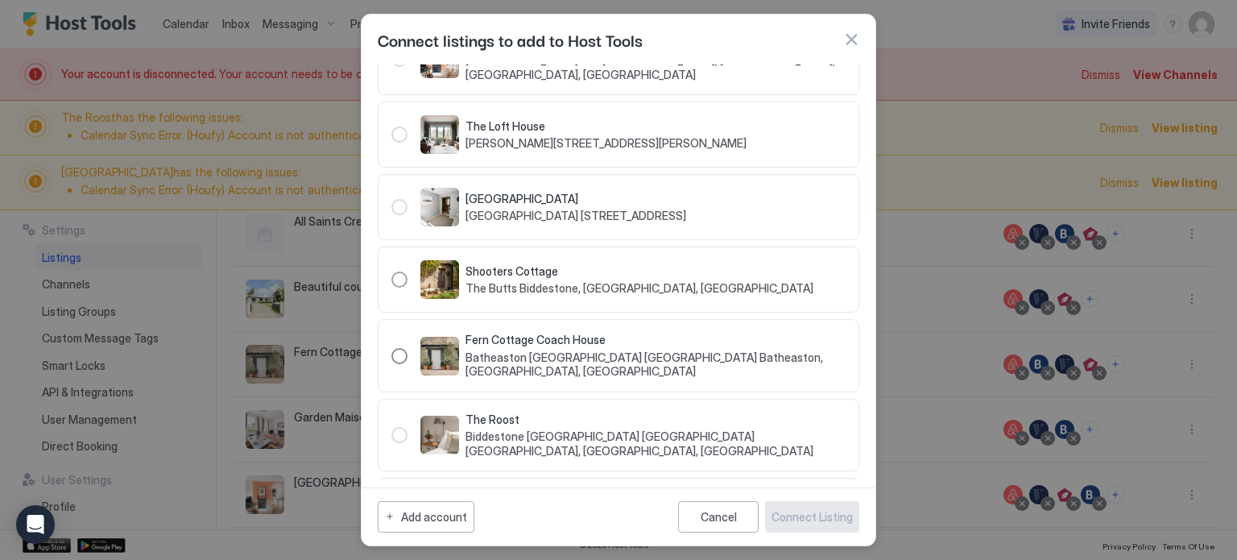
scroll to position [255, 0]
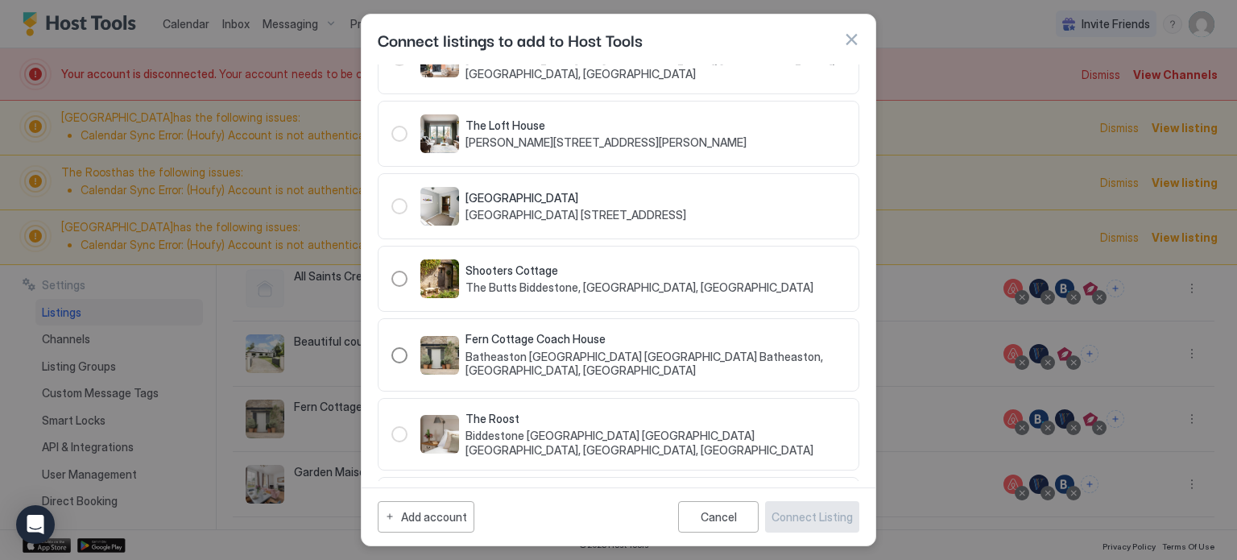
click at [398, 361] on div "124851" at bounding box center [399, 355] width 16 height 16
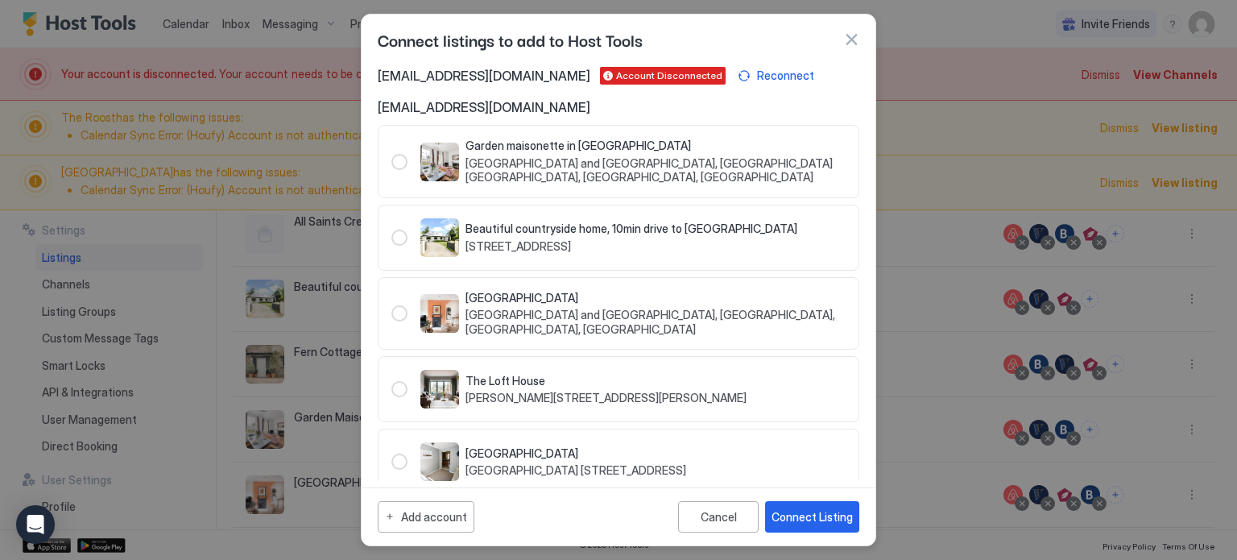
scroll to position [0, 0]
click at [399, 163] on div "67767" at bounding box center [399, 162] width 16 height 16
click at [399, 159] on div "67767" at bounding box center [399, 162] width 16 height 16
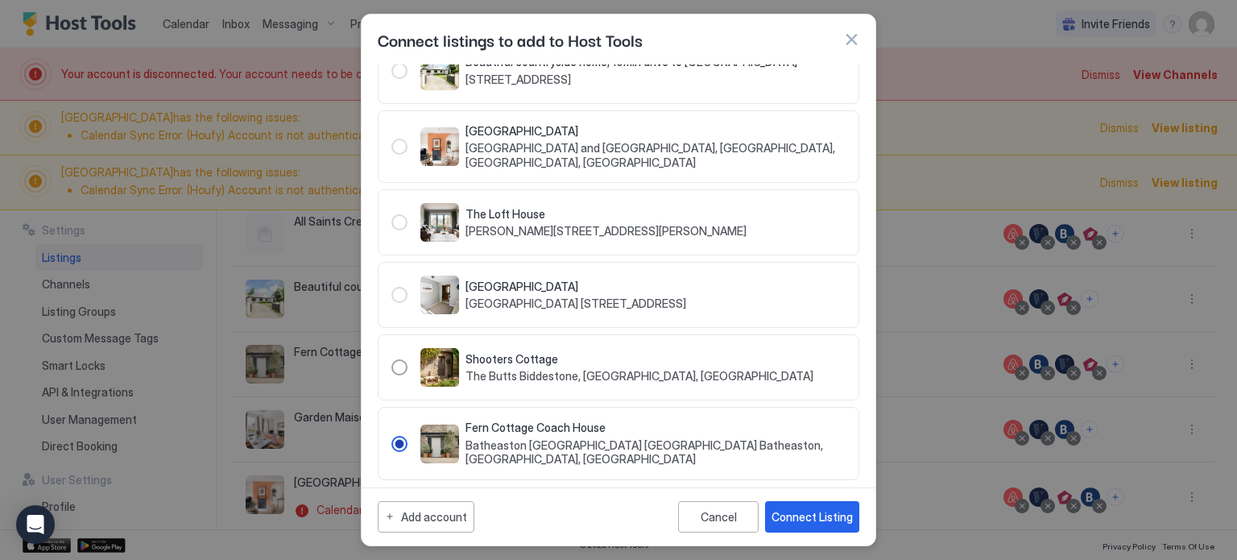
scroll to position [168, 0]
click at [719, 523] on div "Cancel" at bounding box center [719, 517] width 36 height 14
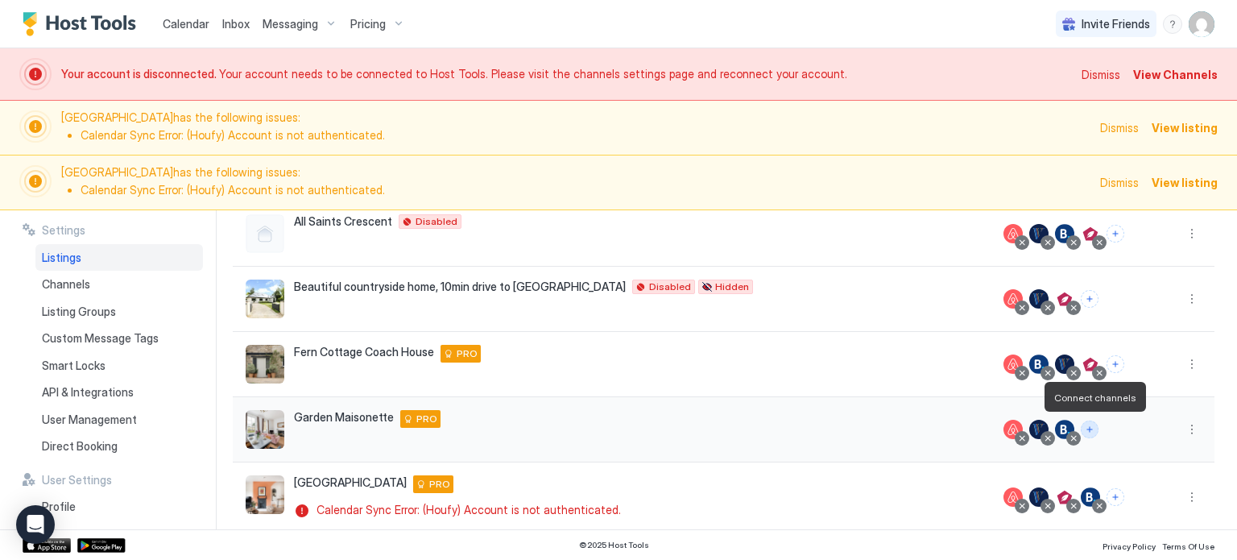
click at [1093, 427] on button "Connect channels" at bounding box center [1090, 429] width 18 height 18
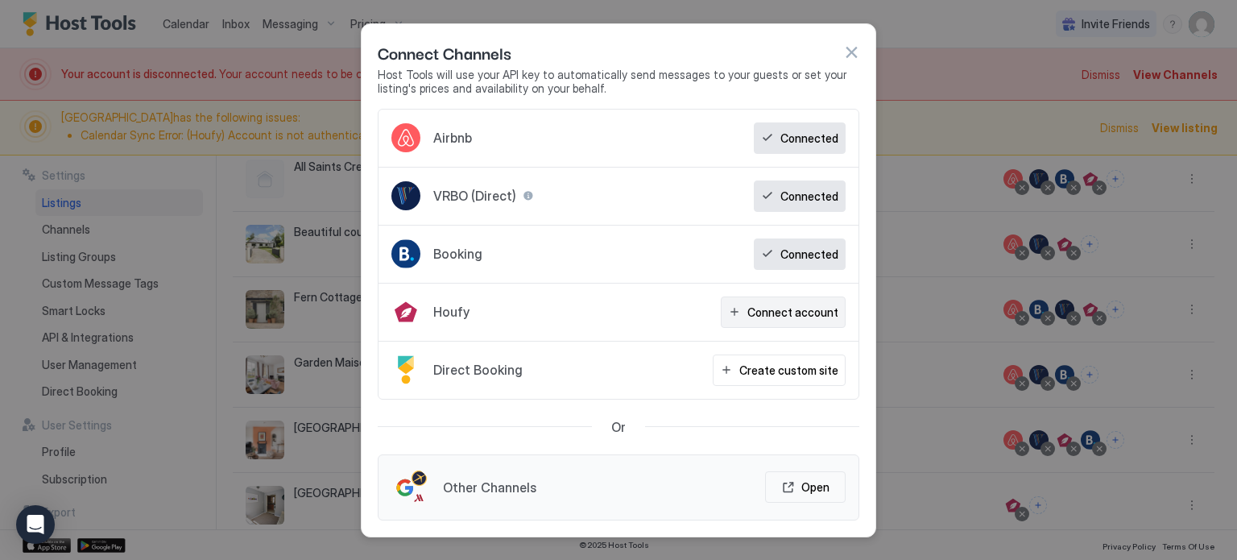
click at [776, 315] on div "Connect account" at bounding box center [792, 312] width 91 height 17
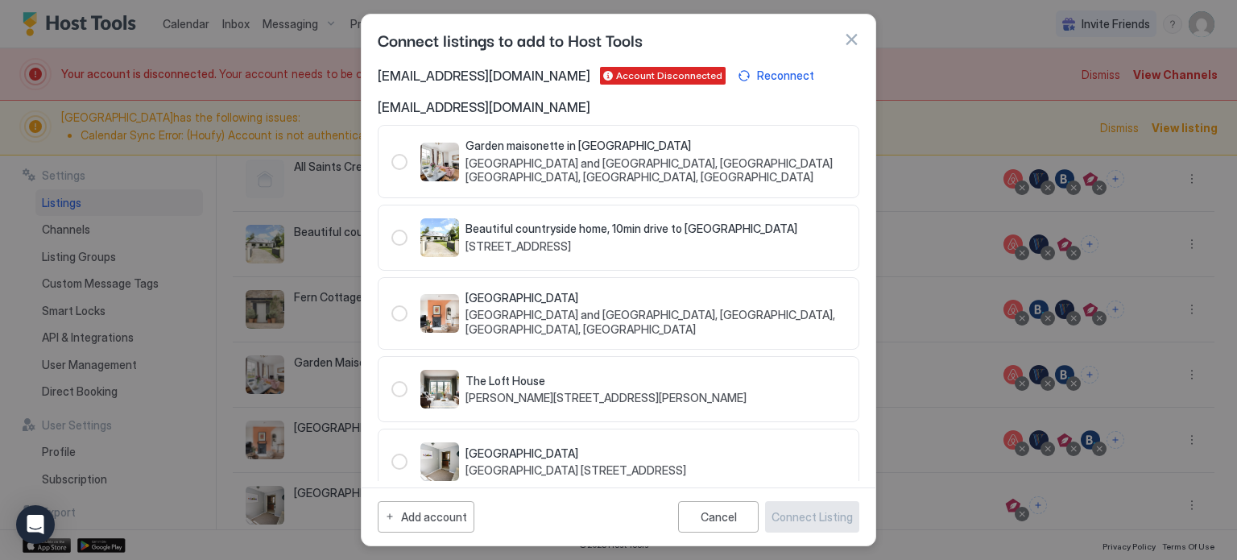
click at [397, 159] on div "67767" at bounding box center [399, 162] width 16 height 16
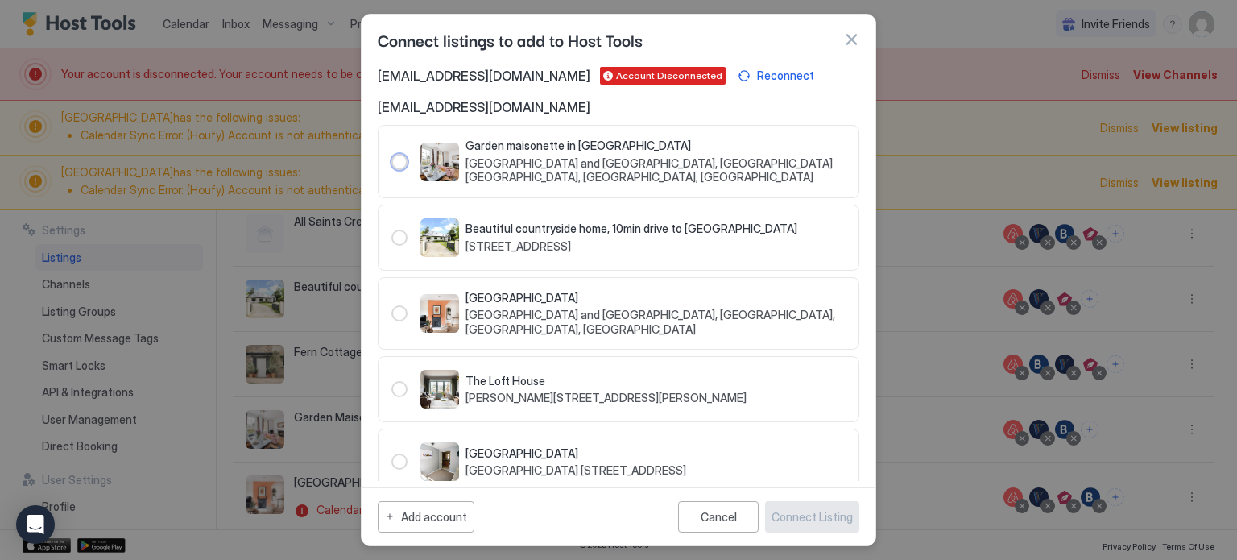
click at [503, 163] on span "[GEOGRAPHIC_DATA] and [GEOGRAPHIC_DATA], [GEOGRAPHIC_DATA] [GEOGRAPHIC_DATA], […" at bounding box center [655, 170] width 380 height 28
click at [392, 159] on div "67767" at bounding box center [399, 162] width 16 height 16
click at [757, 77] on div "Reconnect" at bounding box center [785, 75] width 57 height 17
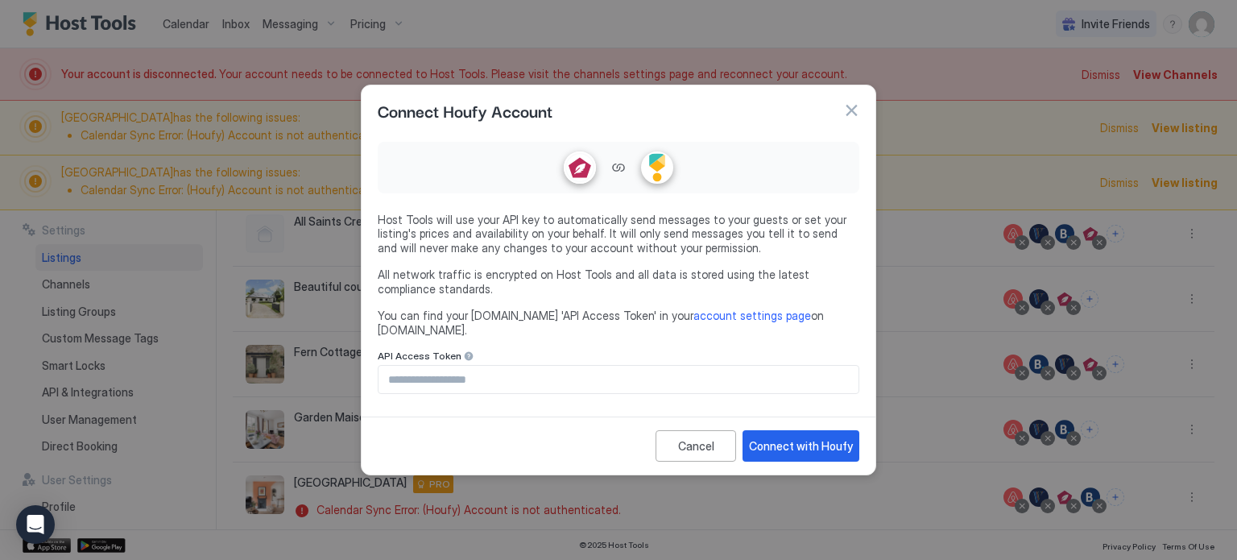
click at [702, 376] on input "Input Field" at bounding box center [619, 379] width 480 height 27
paste input "**********"
type input "**********"
click at [742, 367] on input "**********" at bounding box center [619, 379] width 480 height 27
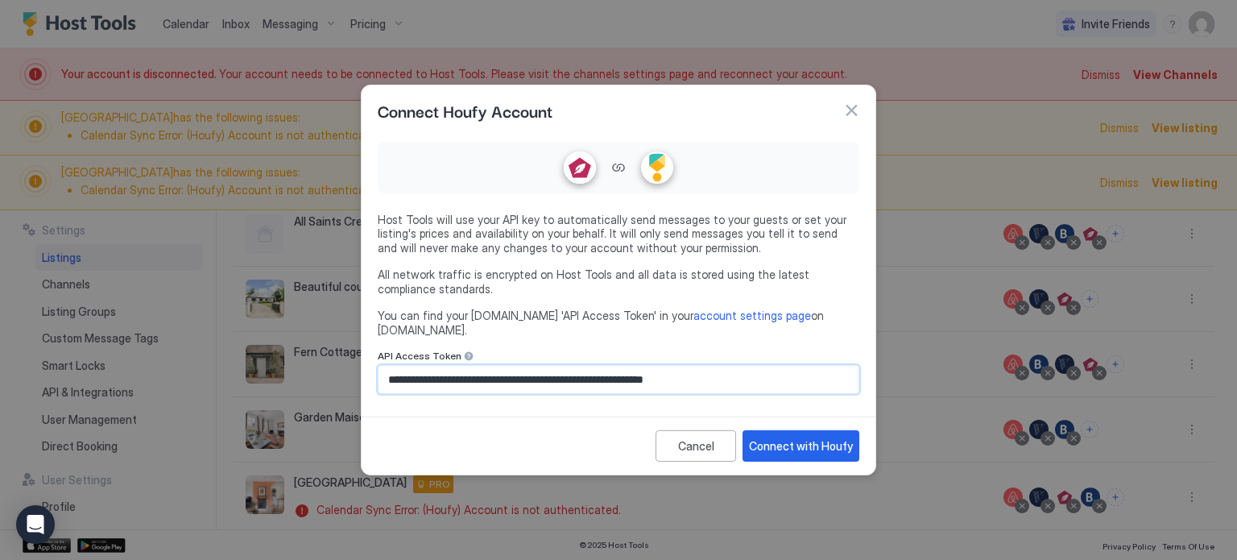
click at [742, 367] on input "**********" at bounding box center [619, 379] width 480 height 27
paste input "**********"
type input "**********"
click at [792, 437] on div "Connect with Houfy" at bounding box center [801, 445] width 104 height 17
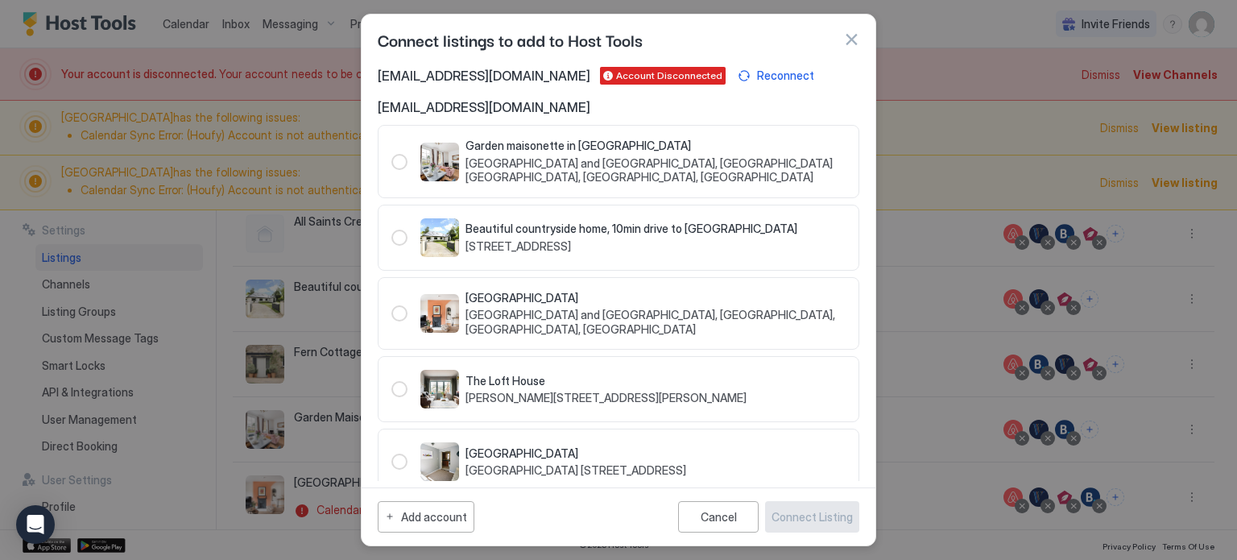
click at [403, 161] on div "67767" at bounding box center [399, 162] width 16 height 16
click at [534, 158] on span "[GEOGRAPHIC_DATA] and [GEOGRAPHIC_DATA], [GEOGRAPHIC_DATA] [GEOGRAPHIC_DATA], […" at bounding box center [655, 170] width 380 height 28
click at [398, 157] on div "67767" at bounding box center [399, 162] width 16 height 16
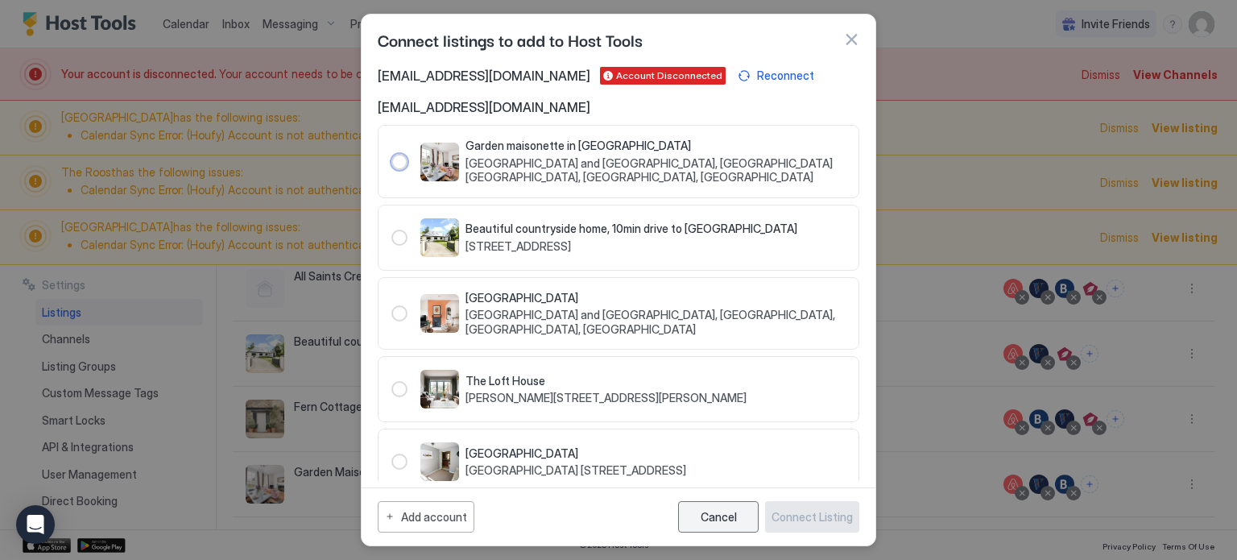
click at [720, 520] on div "Cancel" at bounding box center [719, 517] width 36 height 14
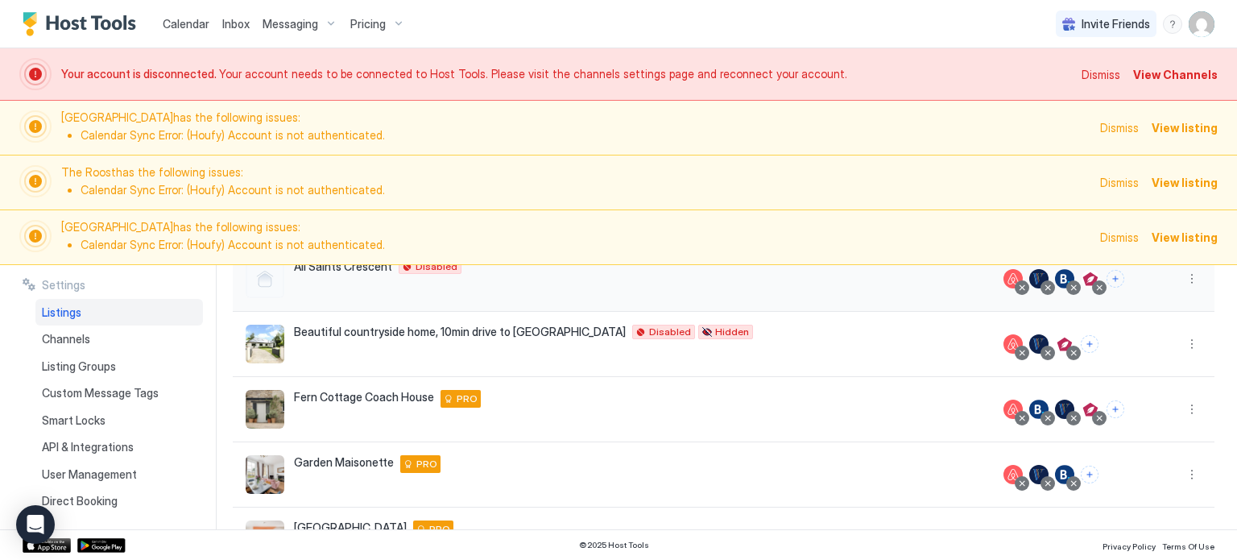
scroll to position [172, 0]
click at [1093, 473] on button "Connect channels" at bounding box center [1090, 474] width 18 height 18
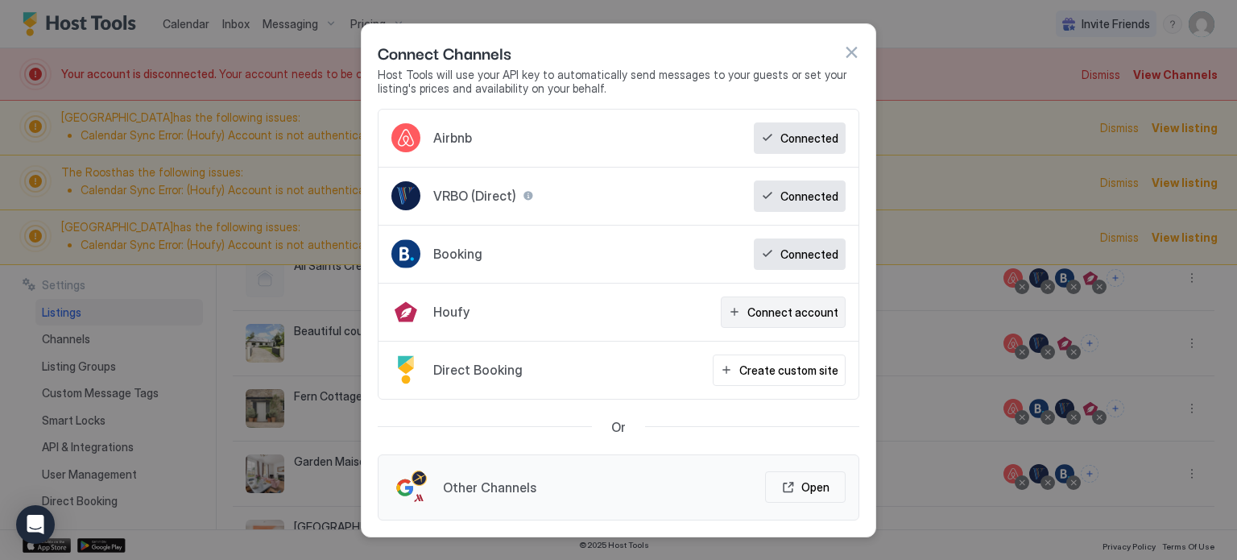
click at [792, 310] on div "Connect account" at bounding box center [792, 312] width 91 height 17
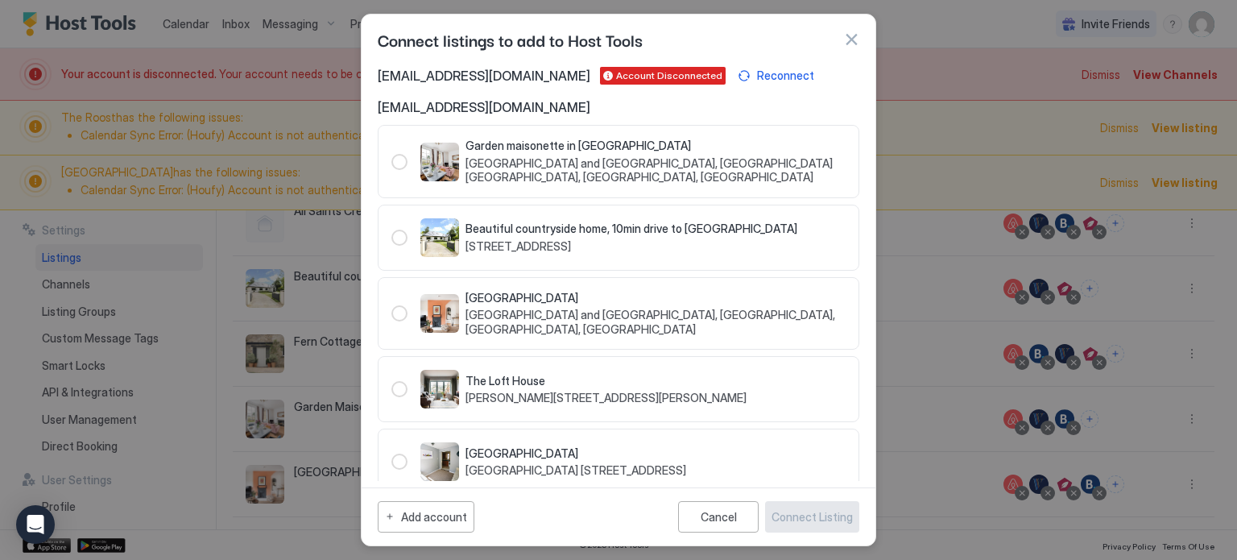
click at [398, 159] on div "67767" at bounding box center [399, 162] width 16 height 16
click at [534, 159] on span "[GEOGRAPHIC_DATA] and [GEOGRAPHIC_DATA], [GEOGRAPHIC_DATA] [GEOGRAPHIC_DATA], […" at bounding box center [655, 170] width 380 height 28
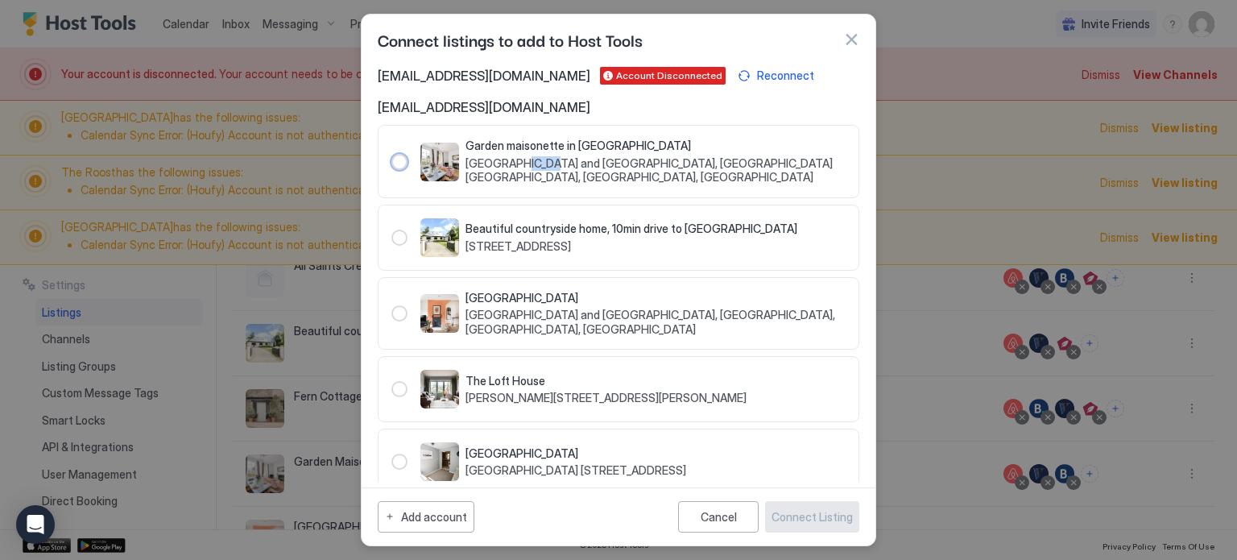
scroll to position [402, 0]
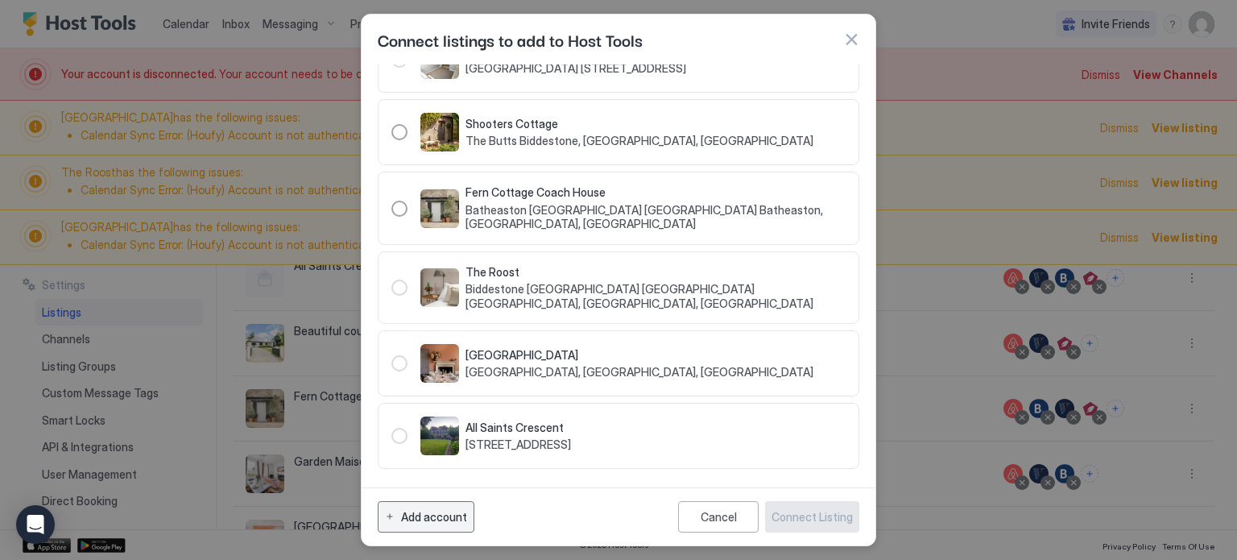
click at [436, 523] on div "Add account" at bounding box center [434, 516] width 66 height 17
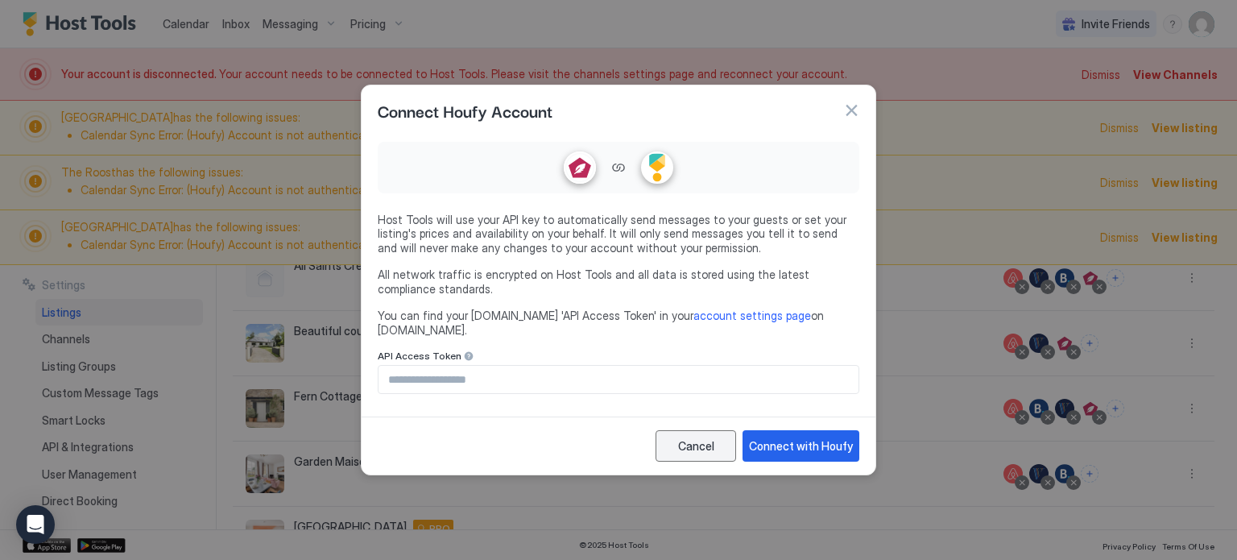
click at [705, 437] on div "Cancel" at bounding box center [696, 445] width 36 height 17
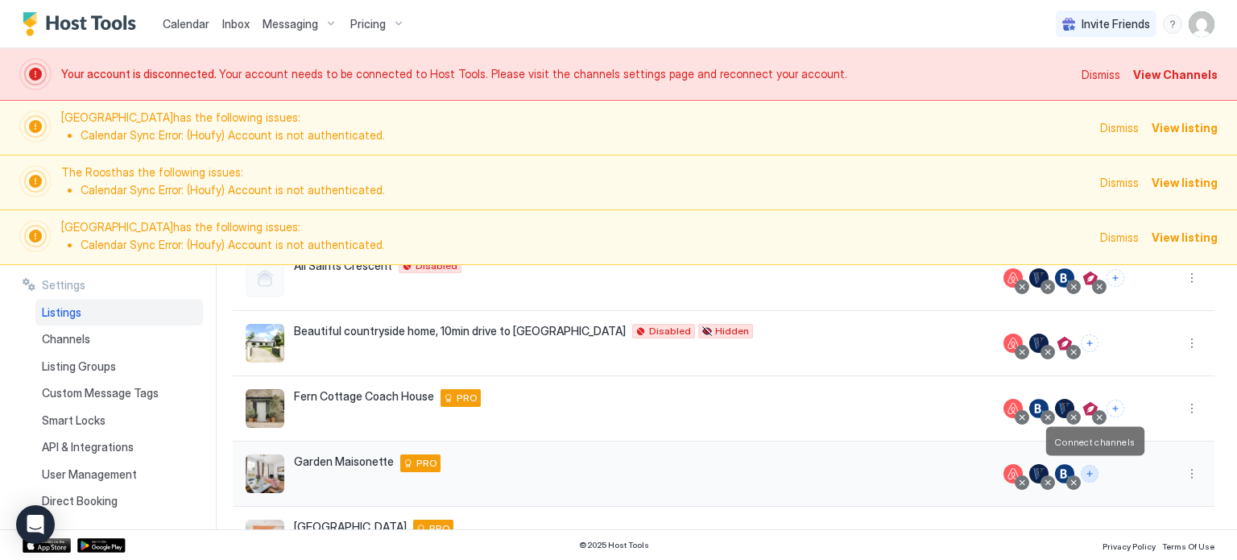
click at [1091, 470] on button "Connect channels" at bounding box center [1090, 474] width 18 height 18
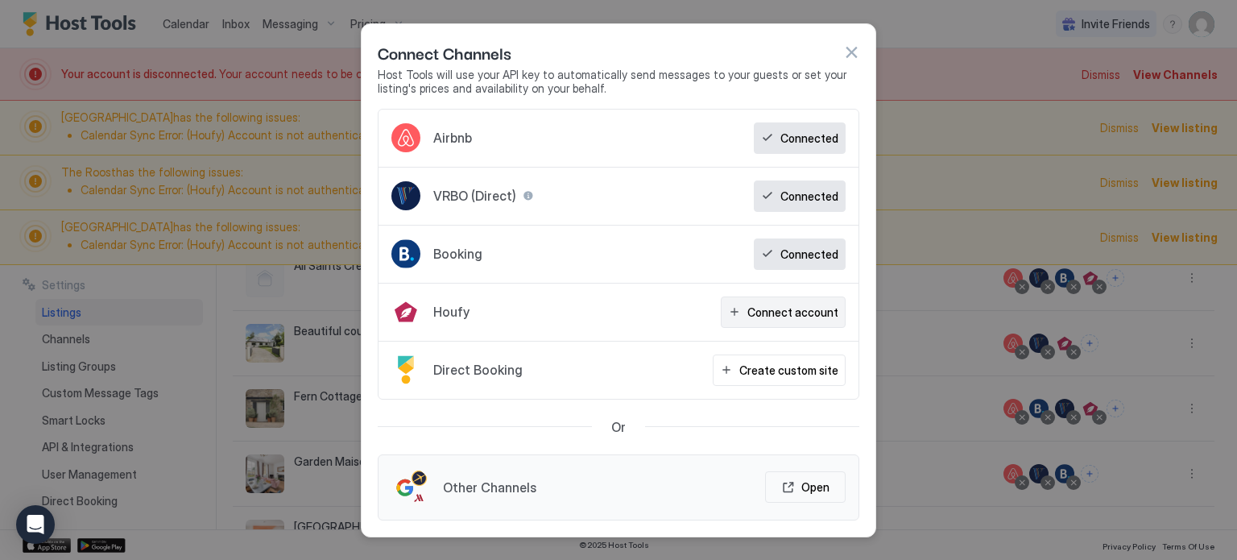
click at [773, 319] on div "Connect account" at bounding box center [792, 312] width 91 height 17
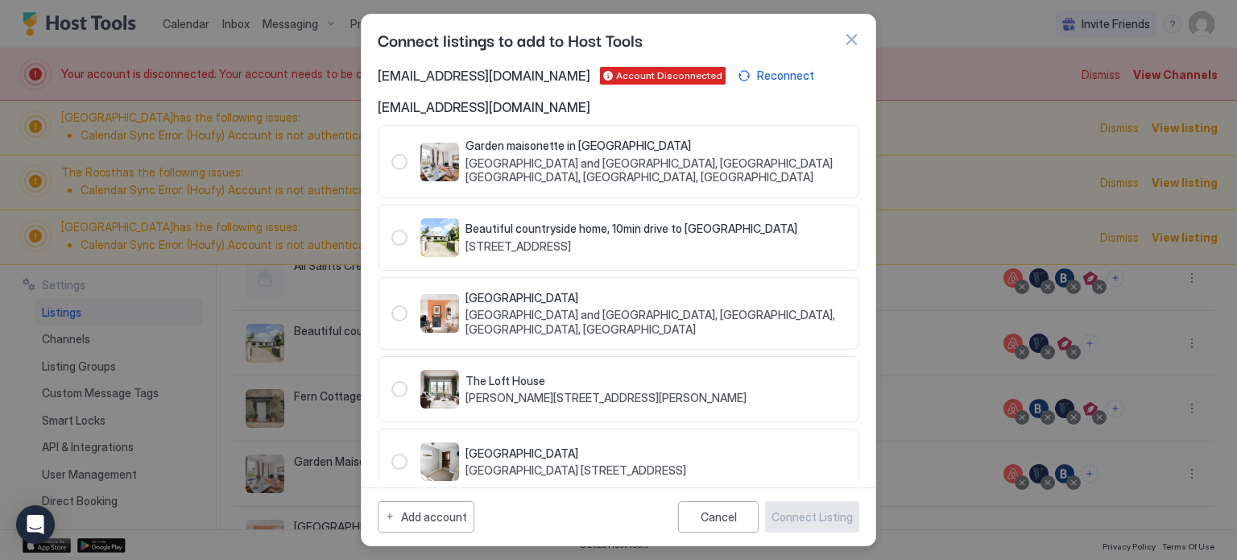
click at [398, 159] on div "67767" at bounding box center [399, 162] width 16 height 16
click at [540, 186] on div "Garden maisonette in [GEOGRAPHIC_DATA] [GEOGRAPHIC_DATA] and [GEOGRAPHIC_DATA],…" at bounding box center [619, 161] width 482 height 73
click at [399, 163] on div "67767" at bounding box center [399, 162] width 16 height 16
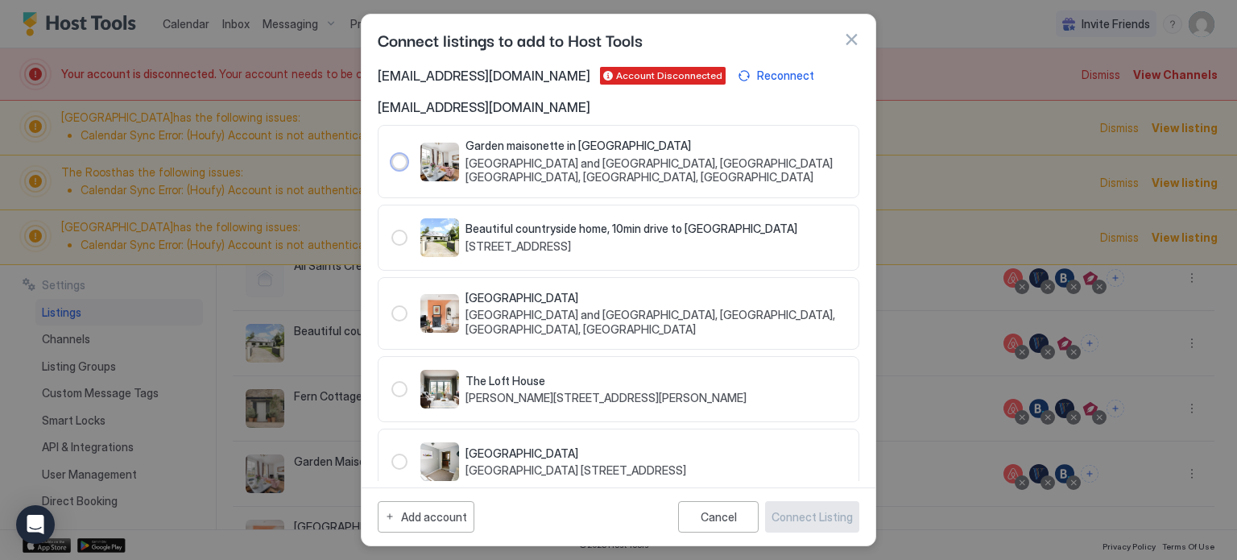
click at [401, 162] on div "67767" at bounding box center [399, 162] width 16 height 16
click at [606, 153] on div "Garden maisonette in [GEOGRAPHIC_DATA] [GEOGRAPHIC_DATA] and [GEOGRAPHIC_DATA],…" at bounding box center [655, 162] width 380 height 46
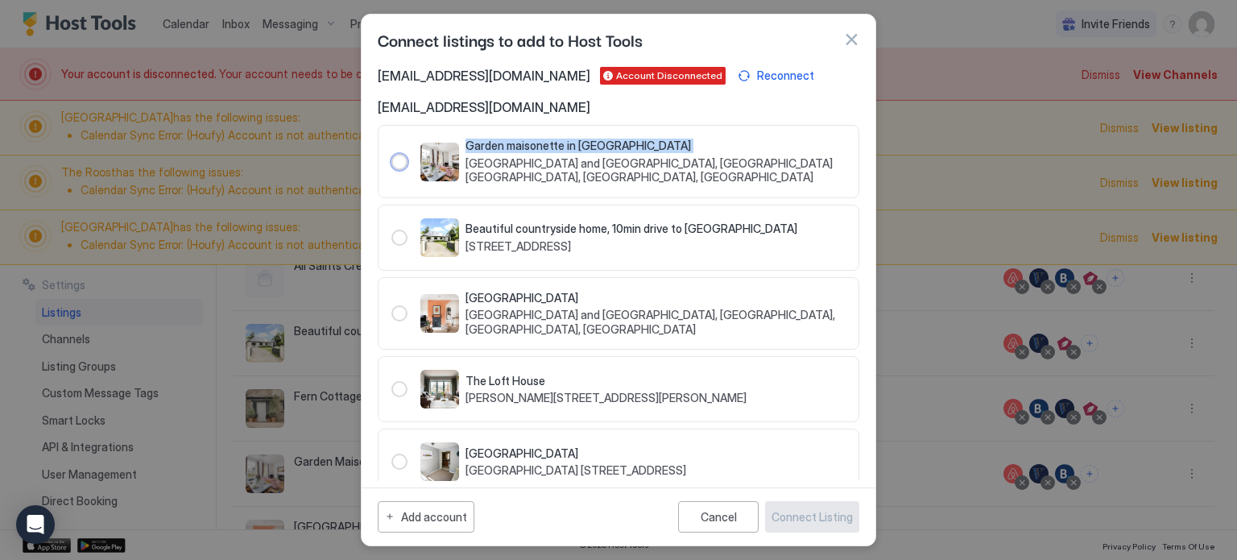
click at [606, 153] on div "Garden maisonette in [GEOGRAPHIC_DATA] [GEOGRAPHIC_DATA] and [GEOGRAPHIC_DATA],…" at bounding box center [655, 162] width 380 height 46
click at [401, 162] on div "67767" at bounding box center [399, 162] width 16 height 16
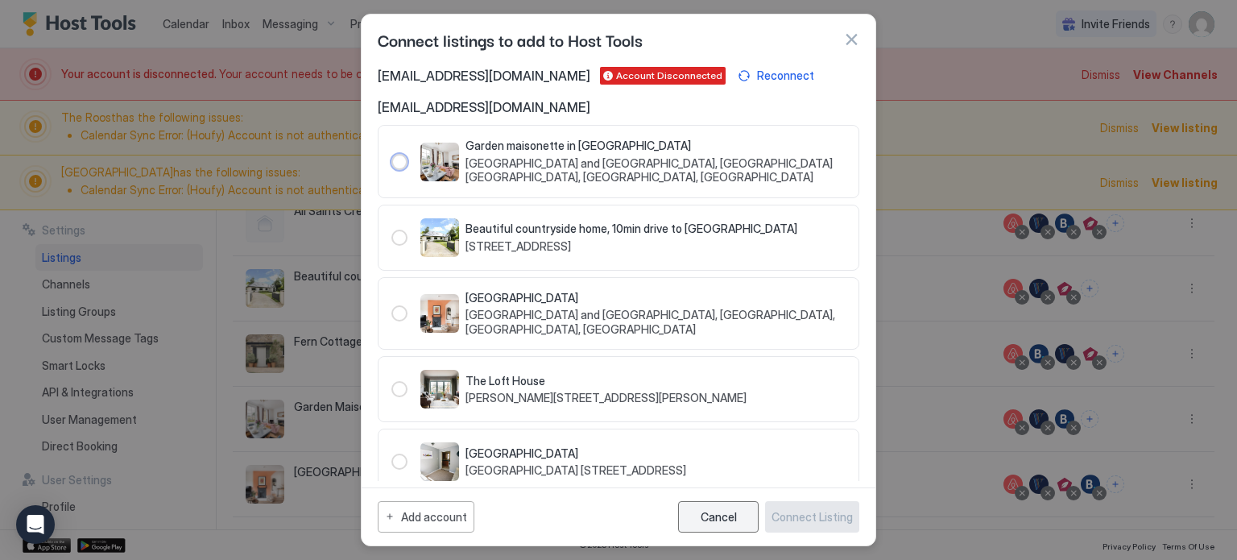
click at [743, 515] on button "Cancel" at bounding box center [718, 516] width 81 height 31
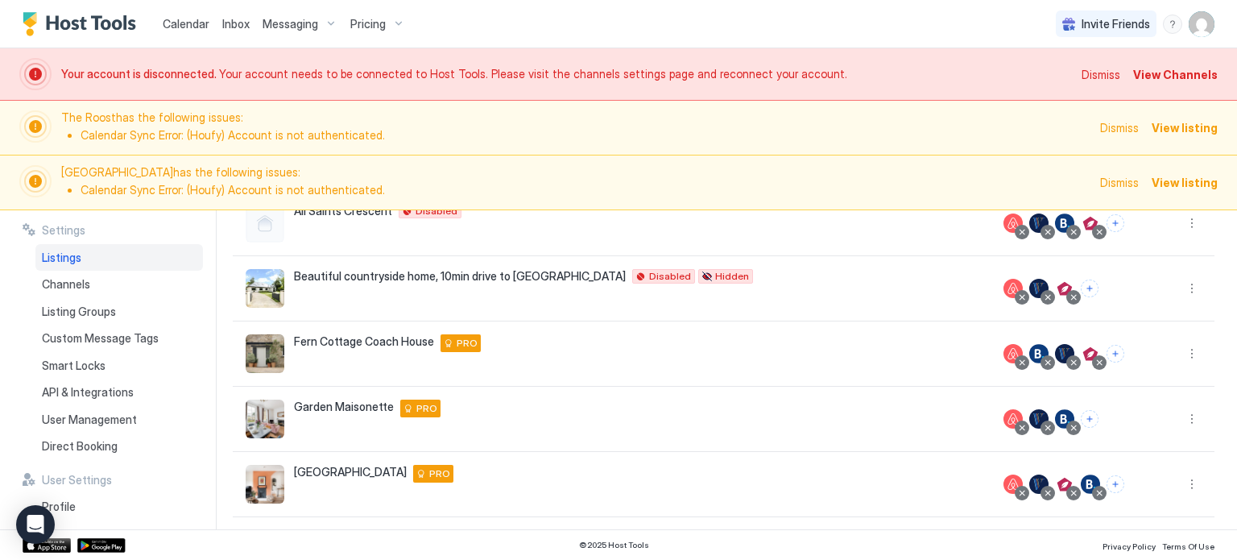
click at [1174, 24] on div "menu" at bounding box center [1172, 23] width 19 height 19
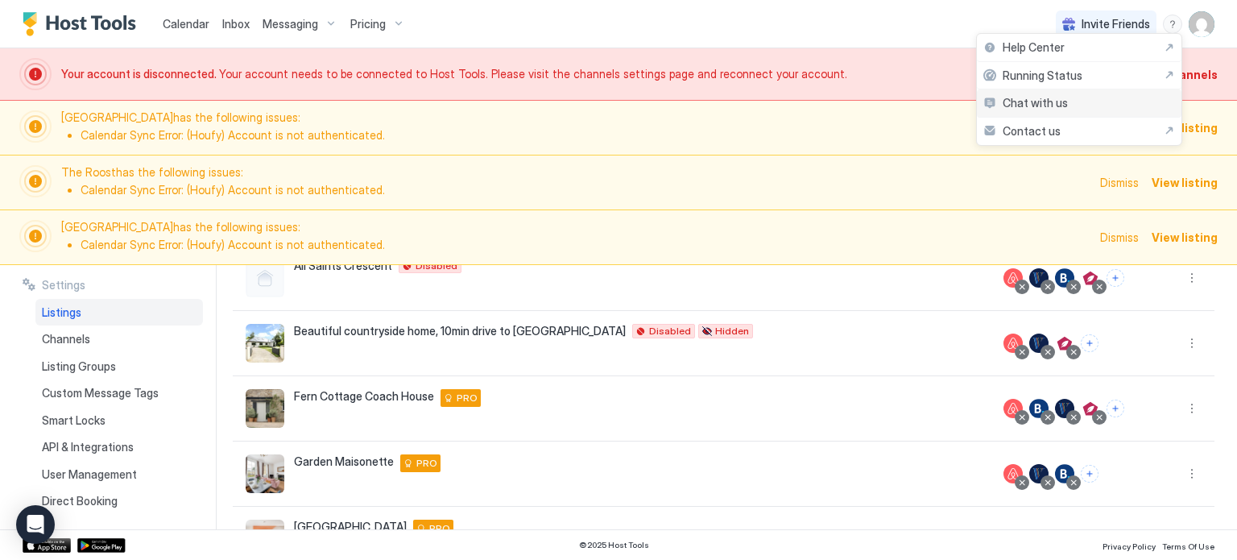
click at [1100, 102] on div "Chat with us" at bounding box center [1079, 103] width 205 height 28
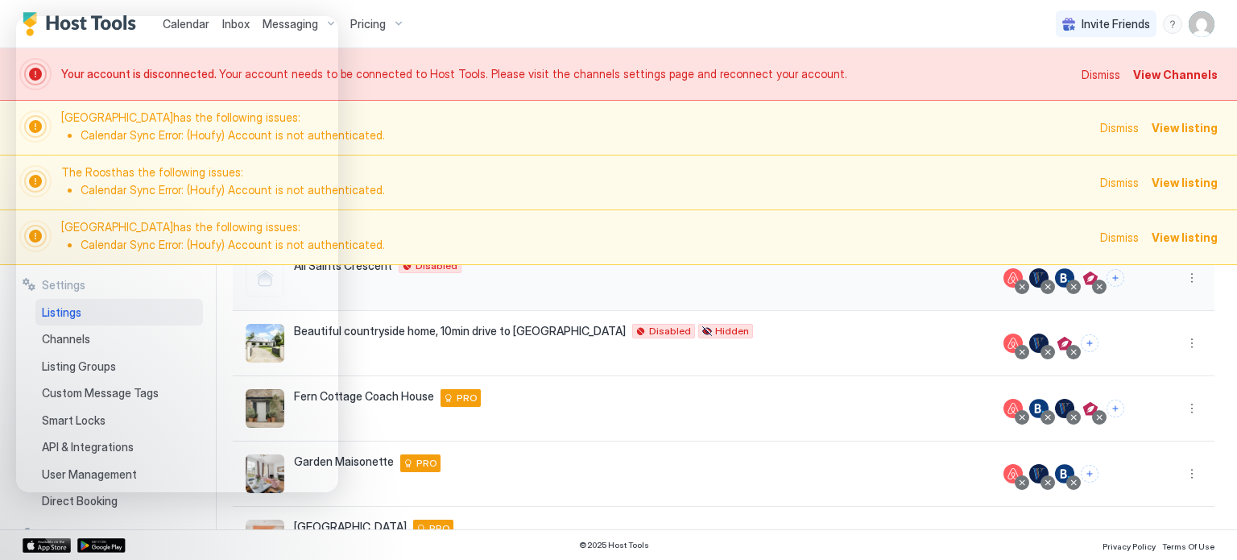
click at [794, 308] on div "[GEOGRAPHIC_DATA] GB Disabled" at bounding box center [612, 278] width 758 height 65
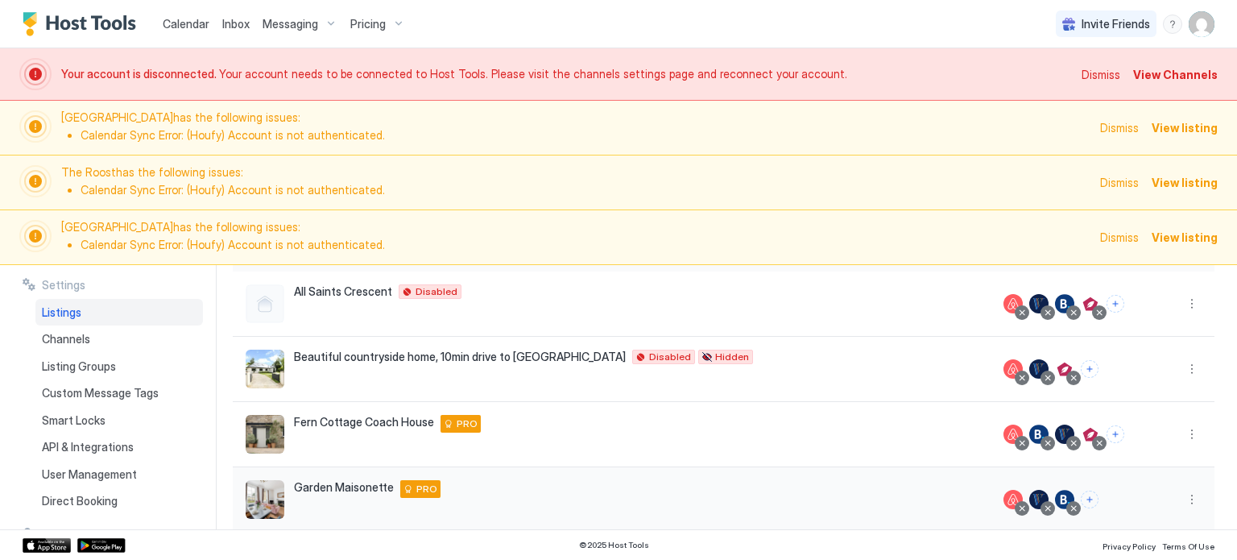
scroll to position [0, 0]
